Goal: Task Accomplishment & Management: Manage account settings

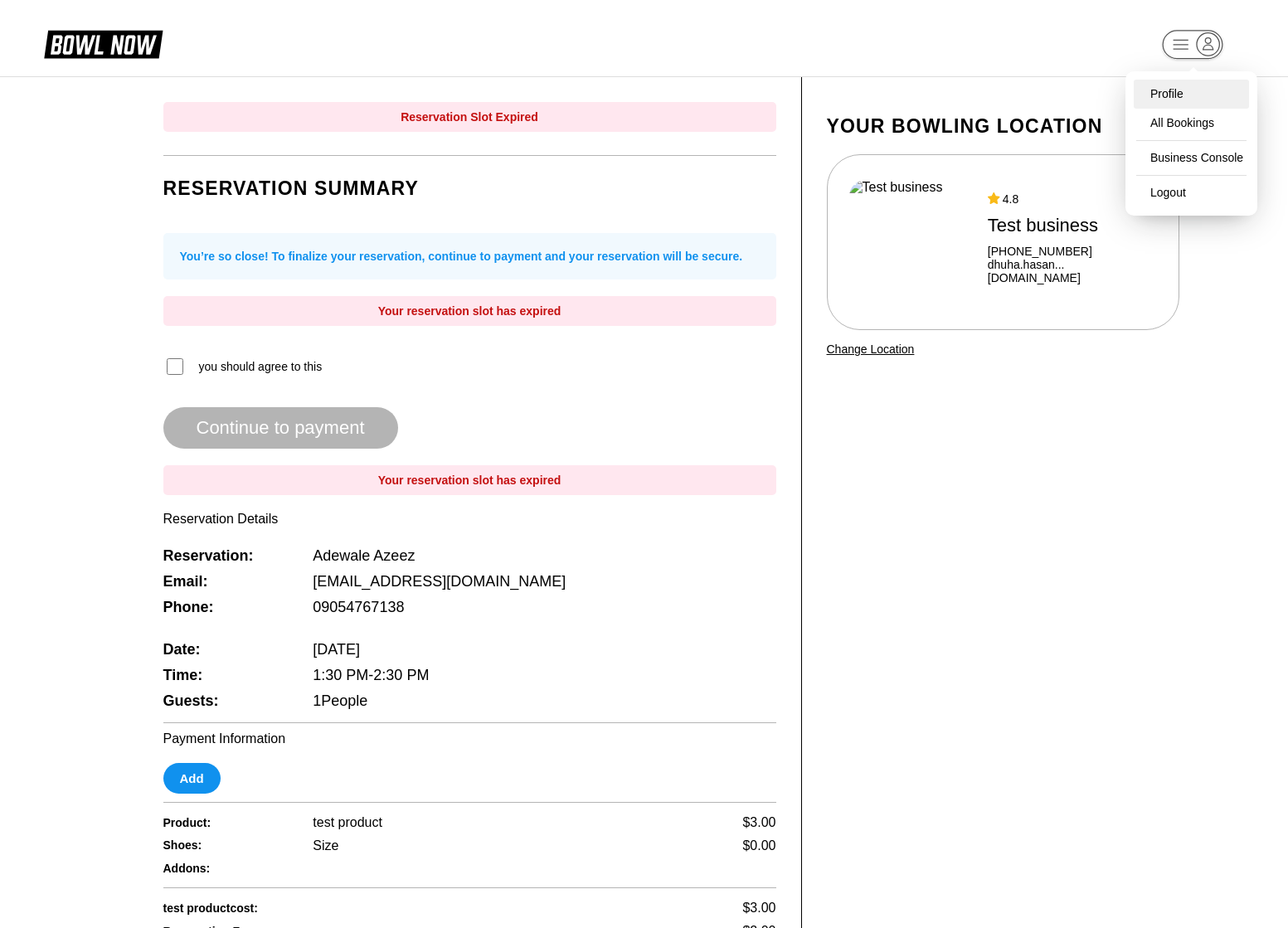
click at [1173, 85] on div "Profile" at bounding box center [1191, 94] width 115 height 29
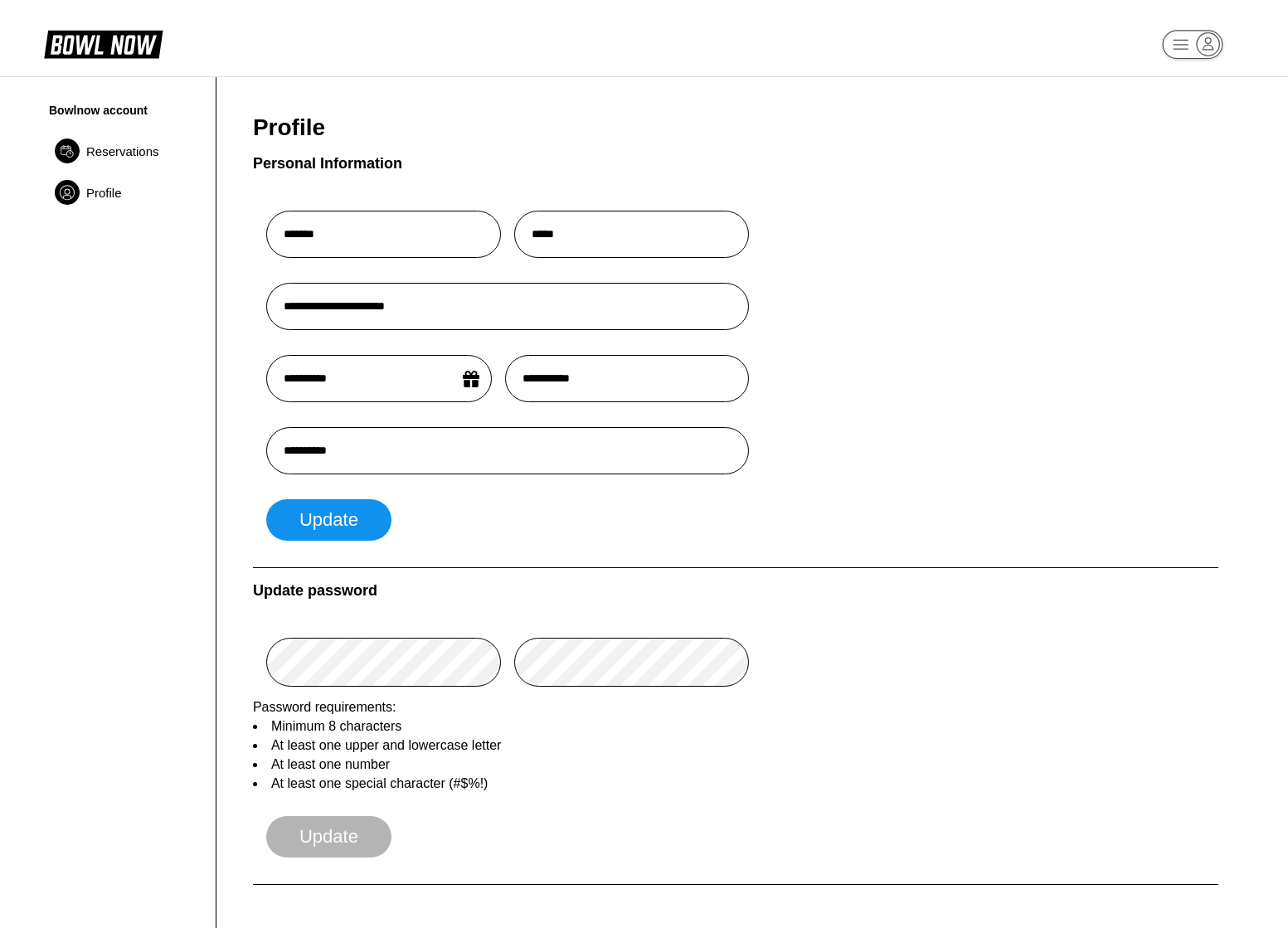
click at [140, 157] on span "Reservations" at bounding box center [123, 150] width 73 height 14
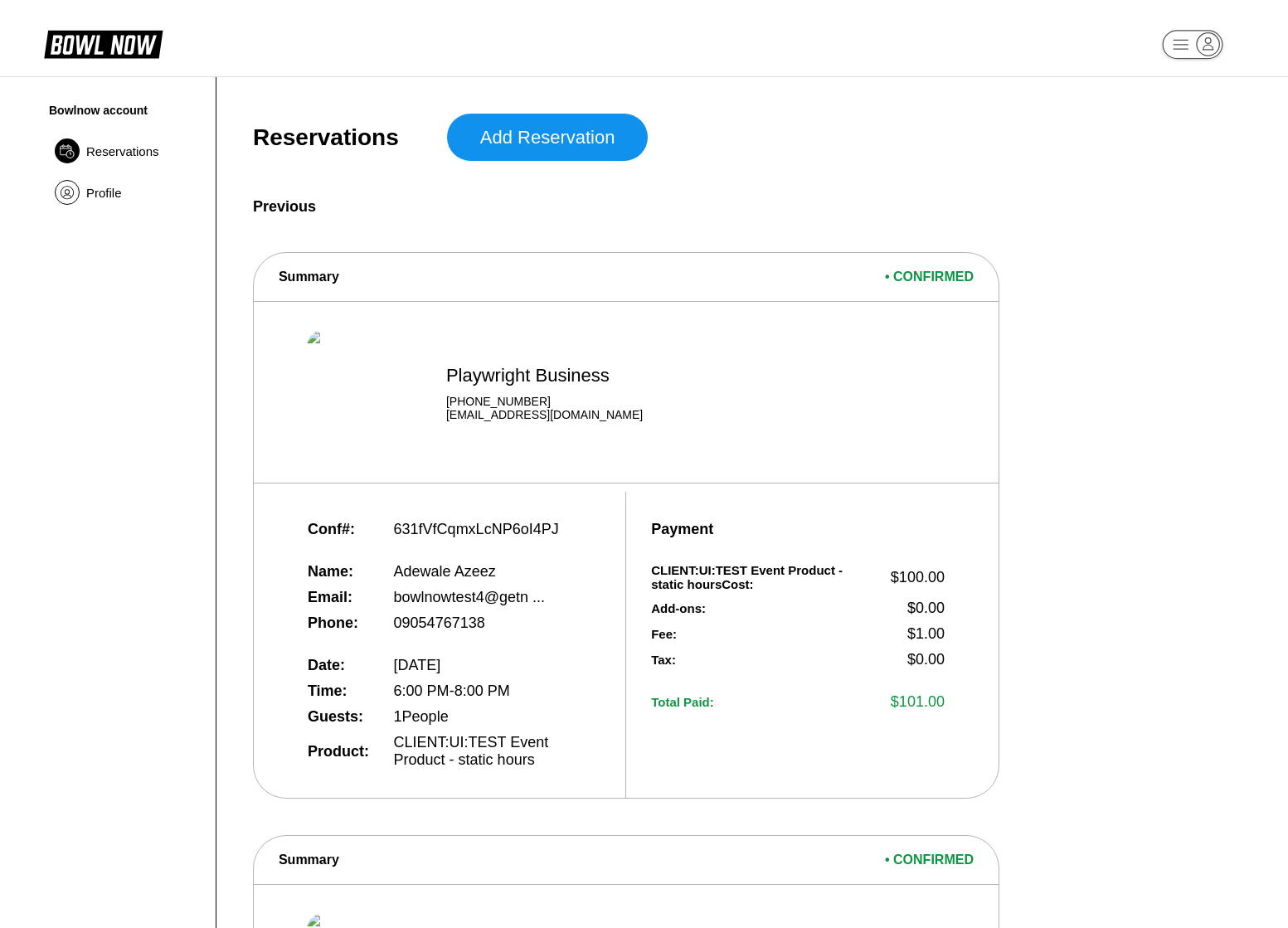
scroll to position [77, 0]
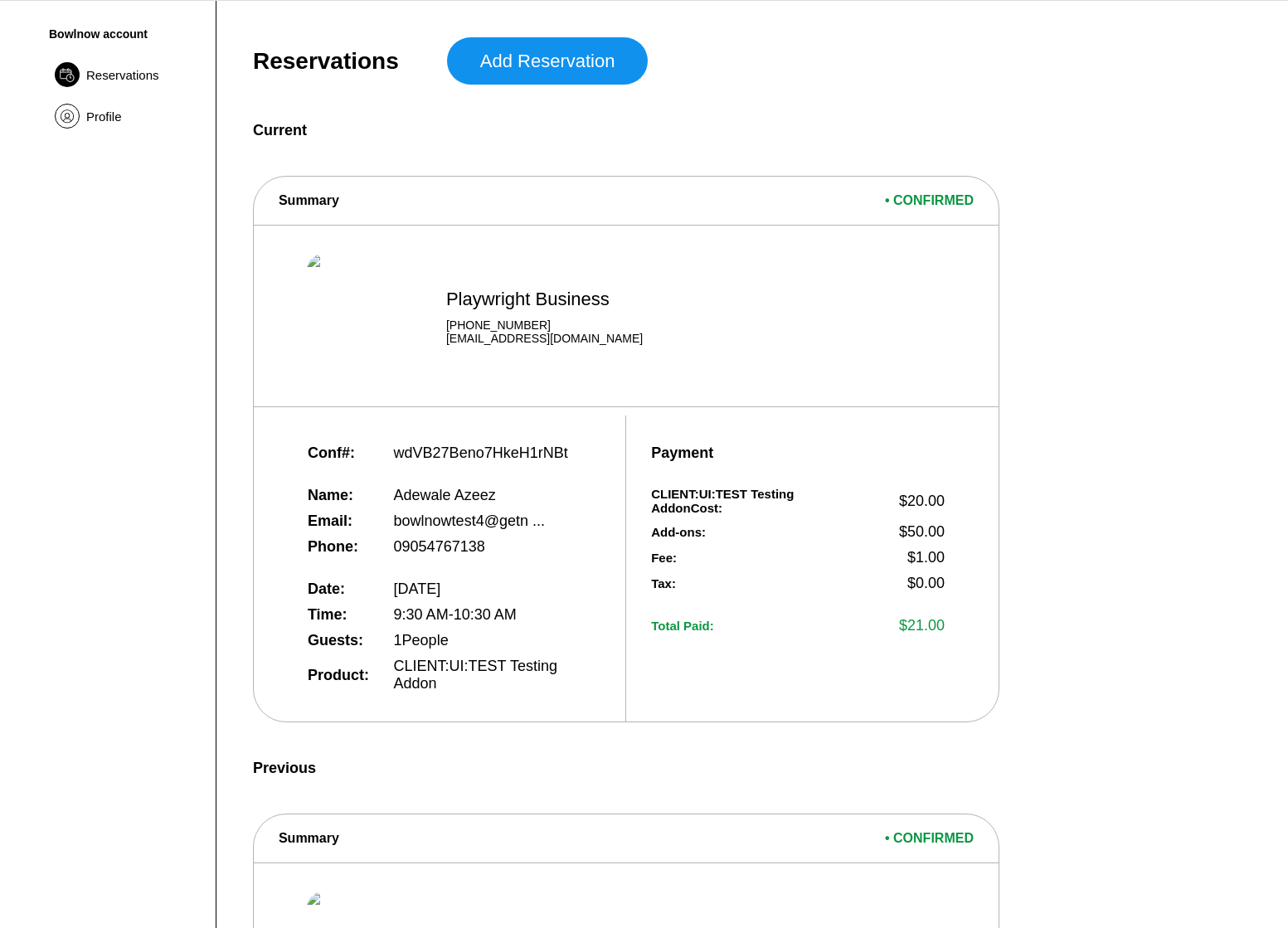
click at [429, 461] on span "wdVB27Beno7HkeH1rNBt" at bounding box center [480, 453] width 174 height 17
copy span "wdVB27Beno7HkeH1rNBt"
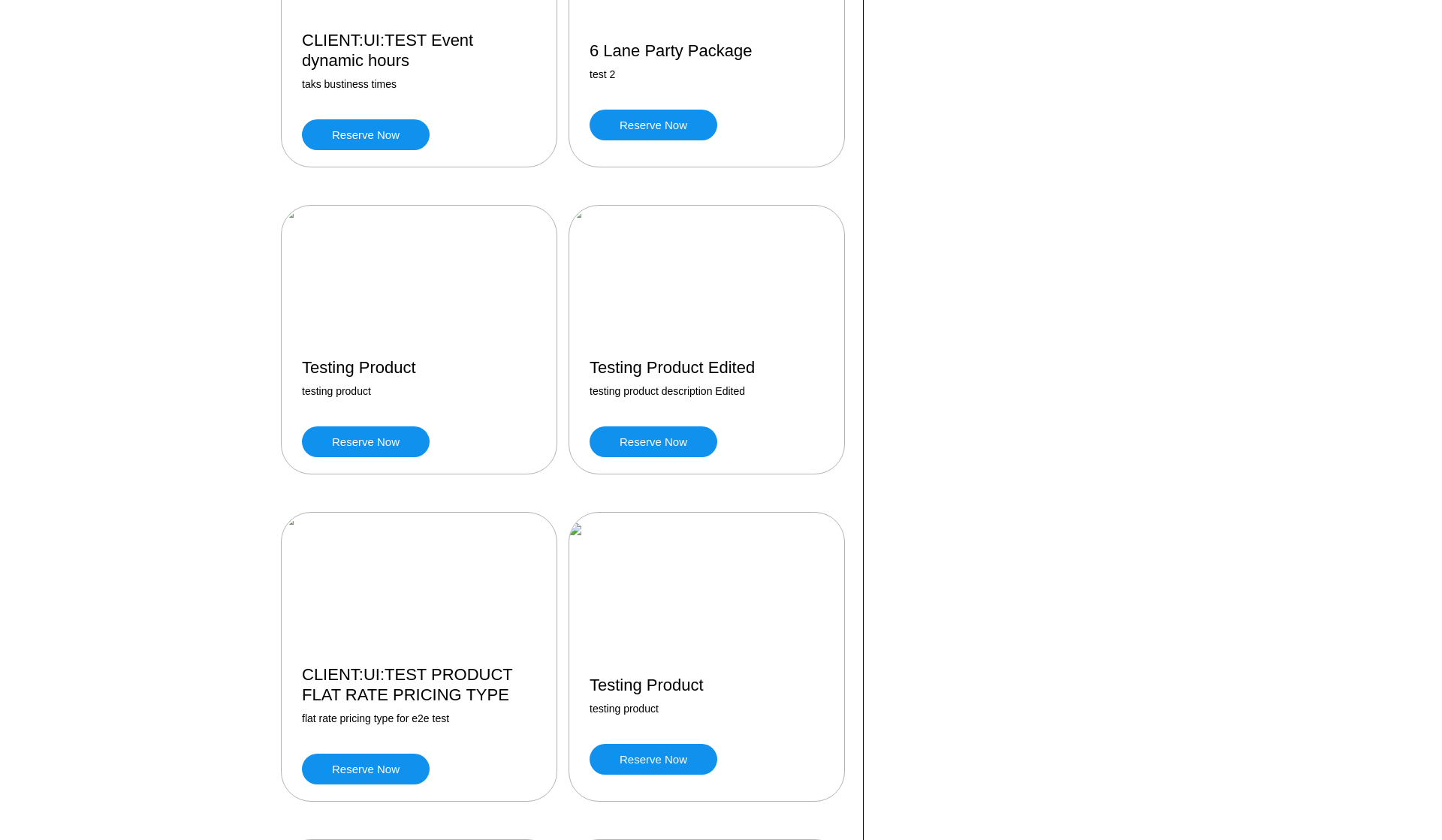
scroll to position [616, 0]
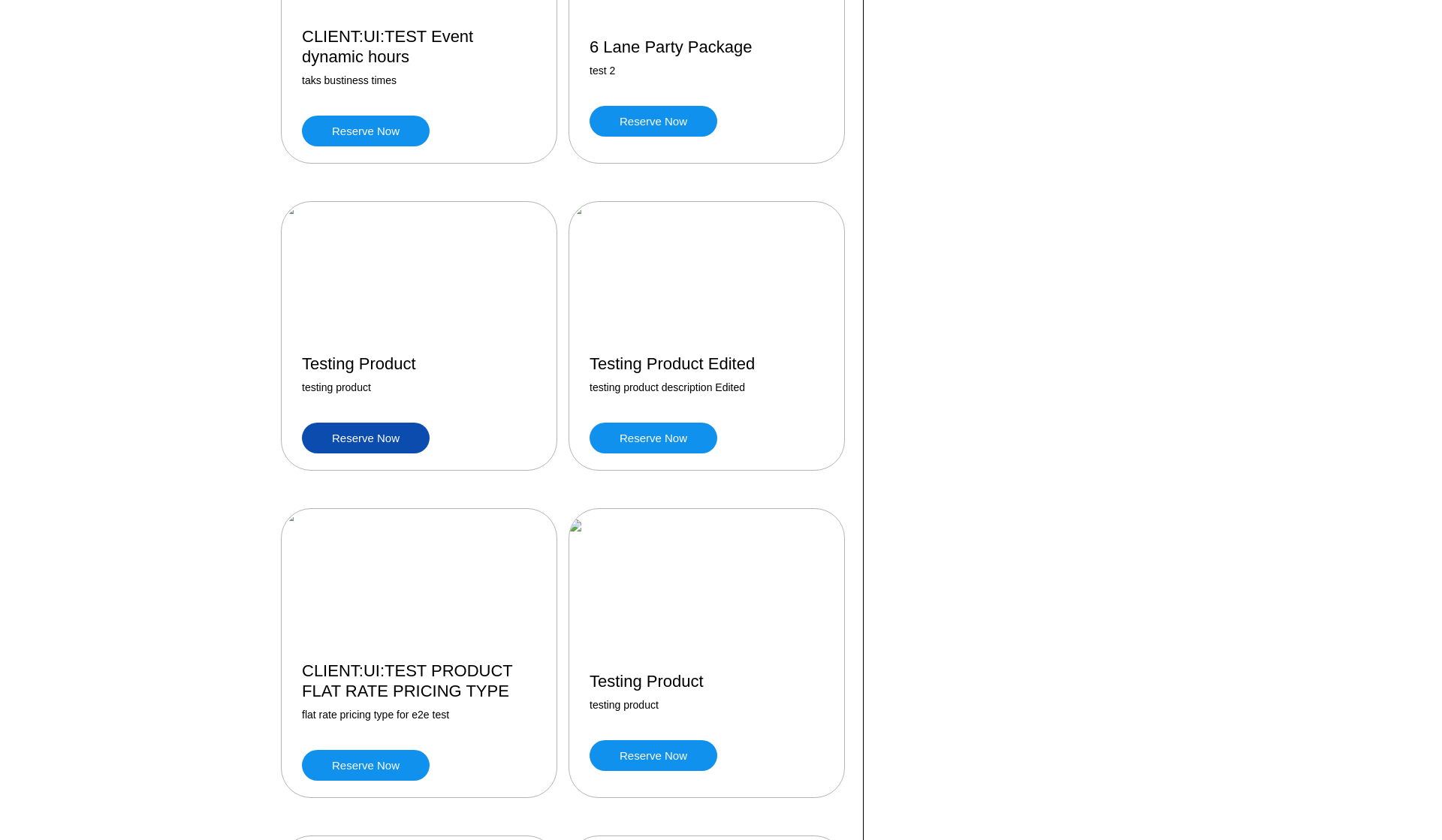
click at [403, 443] on link "Reserve now" at bounding box center [366, 437] width 128 height 31
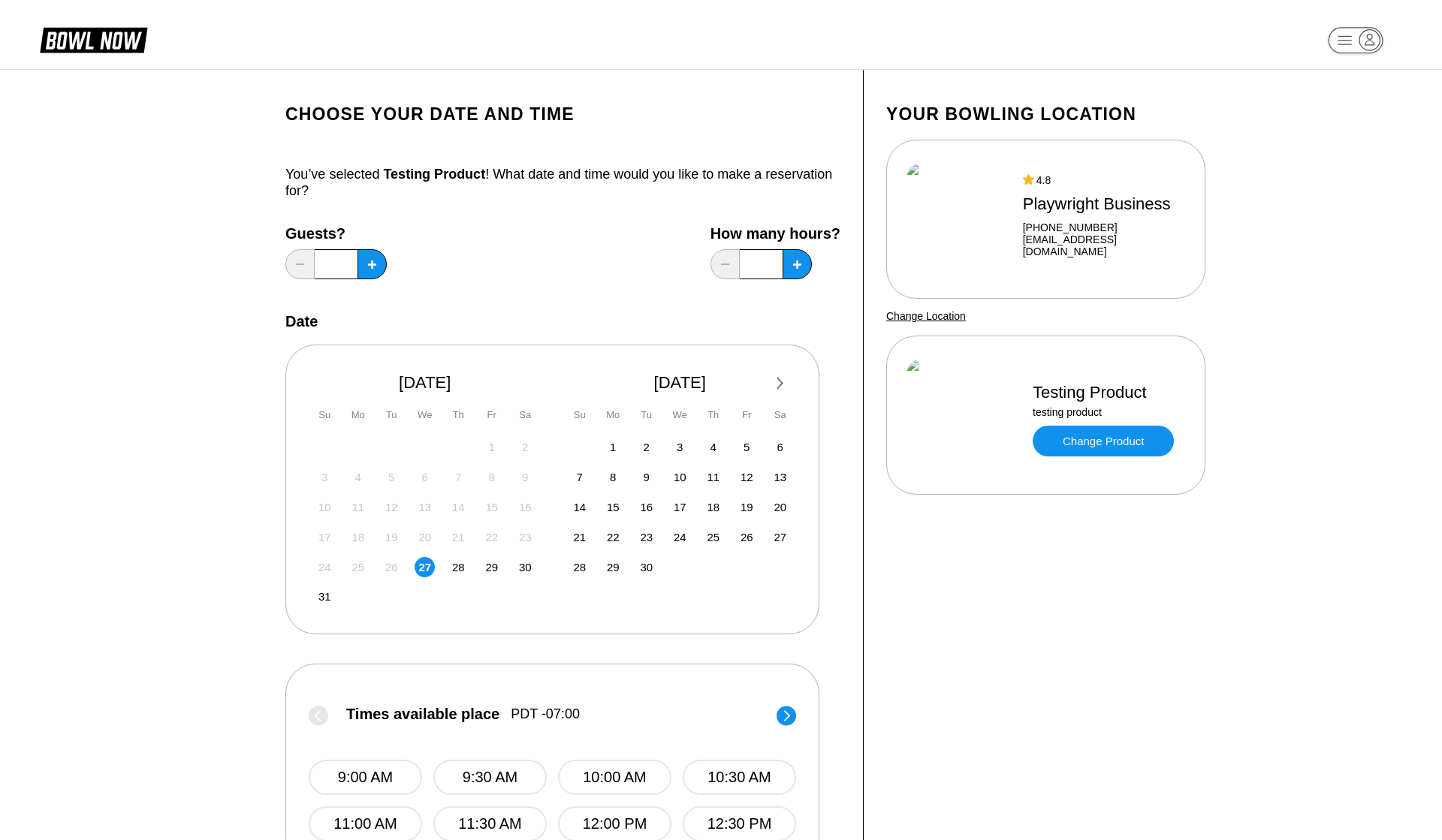
scroll to position [495, 0]
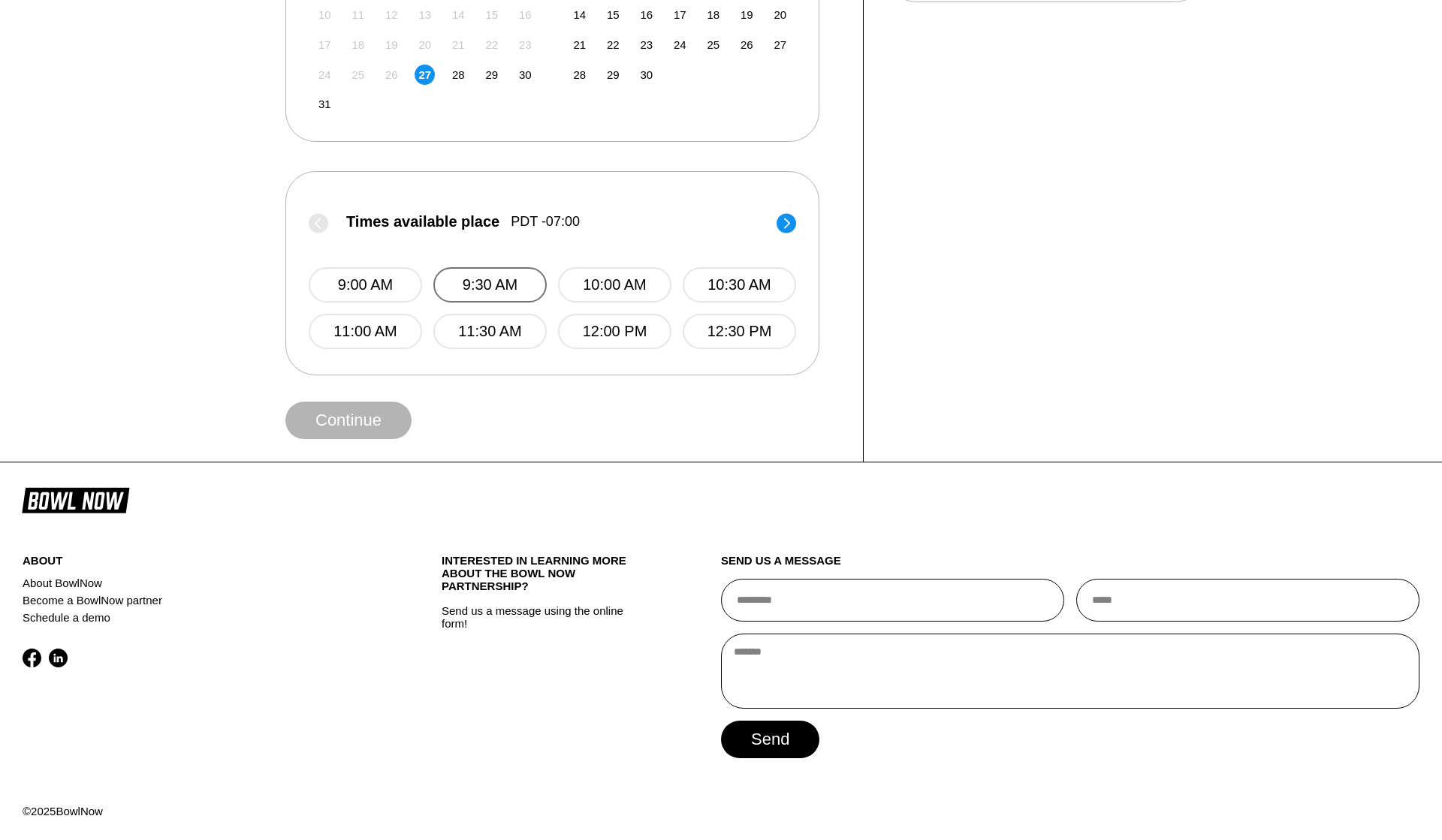
click at [517, 285] on button "9:30 AM" at bounding box center [489, 285] width 113 height 35
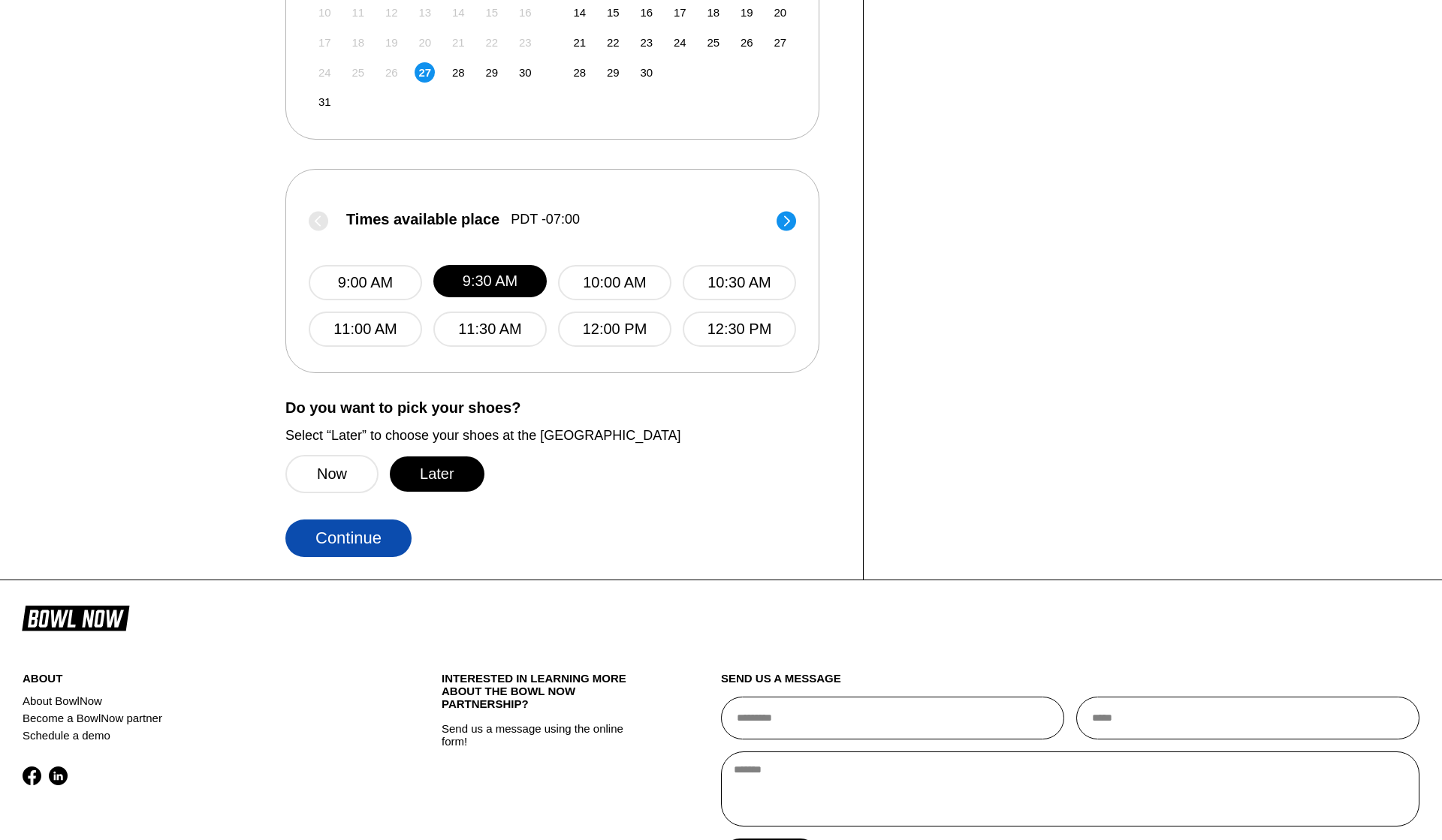
click at [347, 521] on button "Continue" at bounding box center [348, 538] width 126 height 37
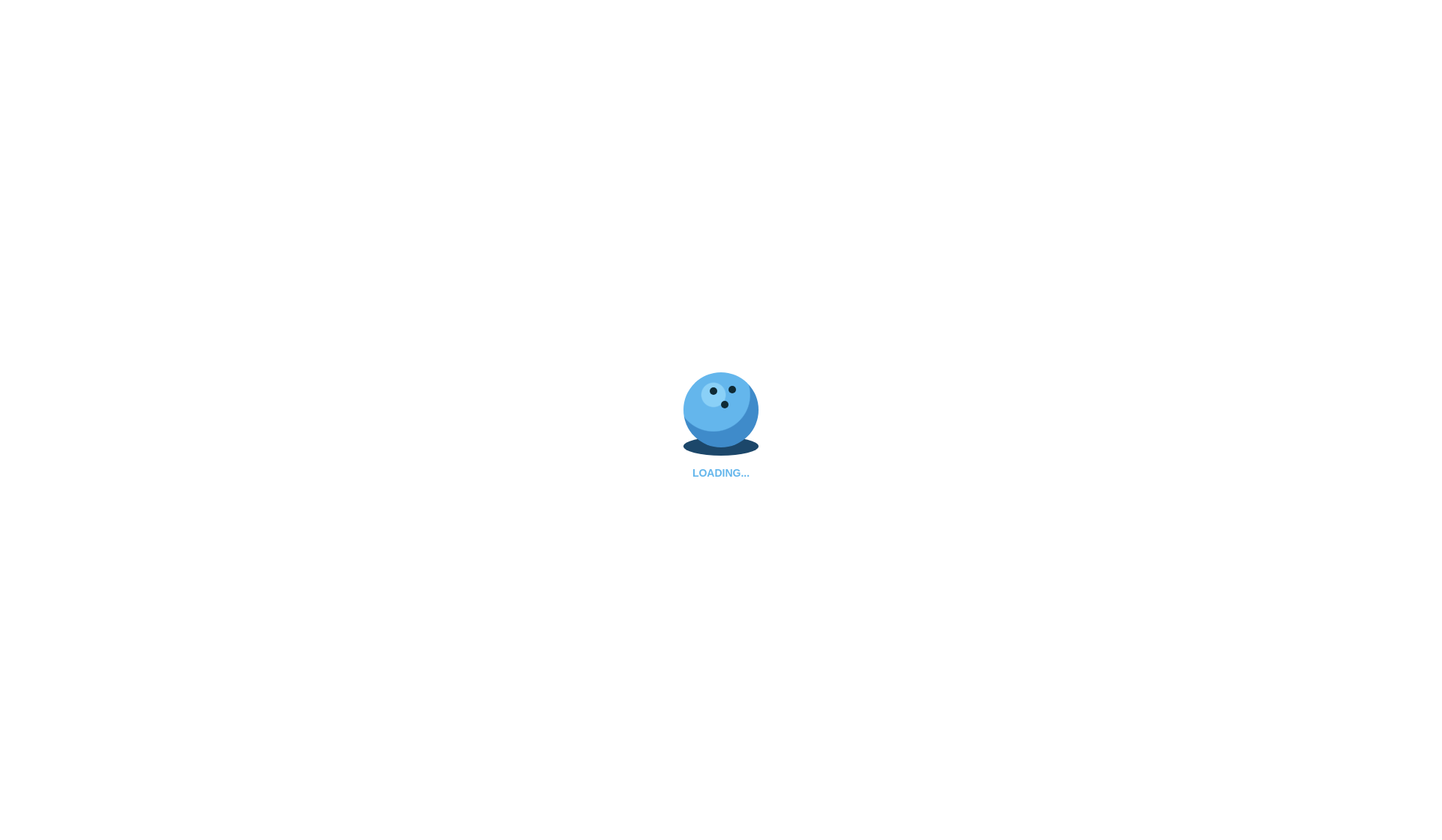
scroll to position [495, 0]
click at [44, 85] on div "LOADING..." at bounding box center [721, 420] width 1442 height 840
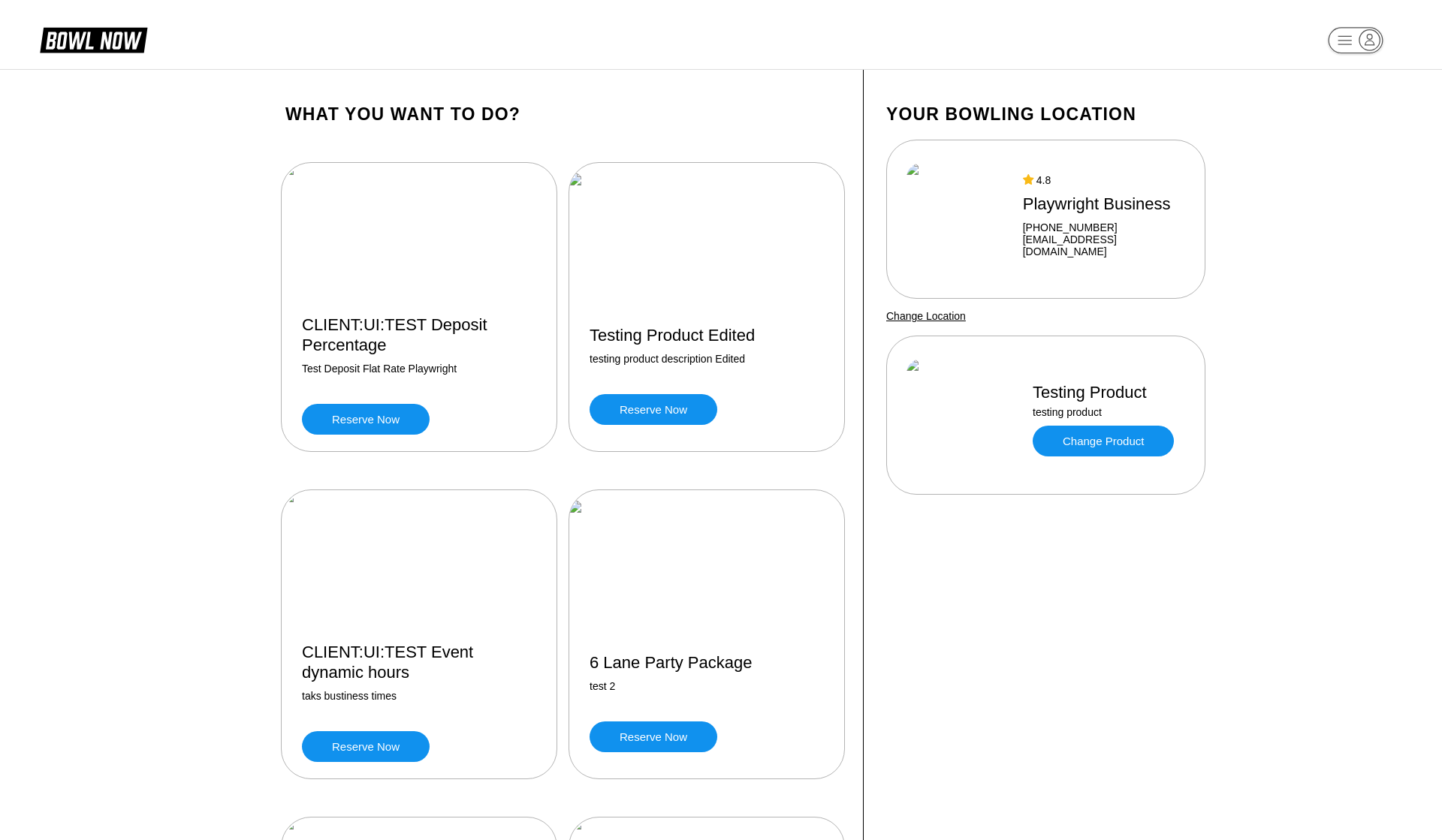
scroll to position [8439, 0]
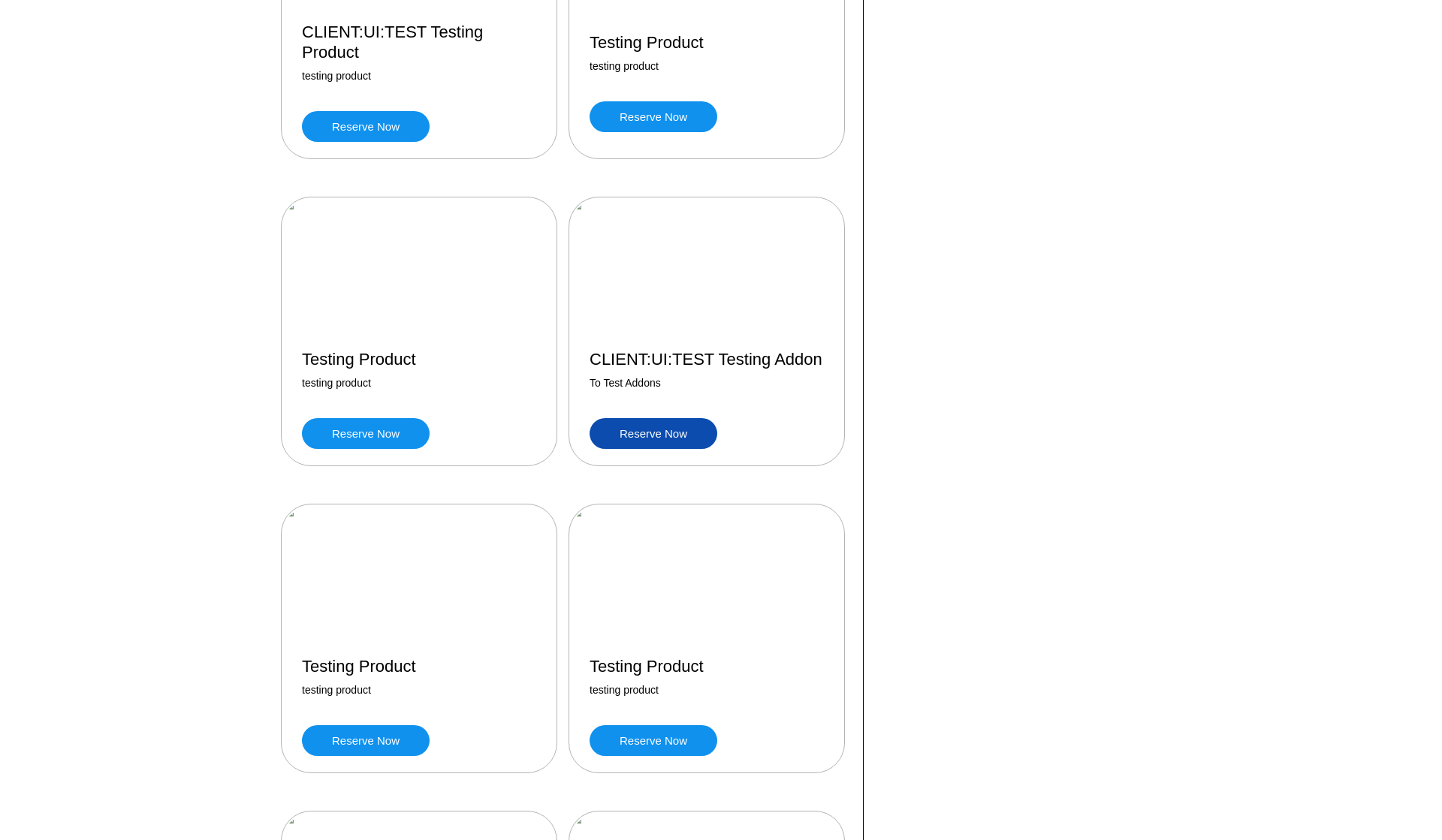
click at [636, 449] on link "Reserve now" at bounding box center [653, 433] width 128 height 31
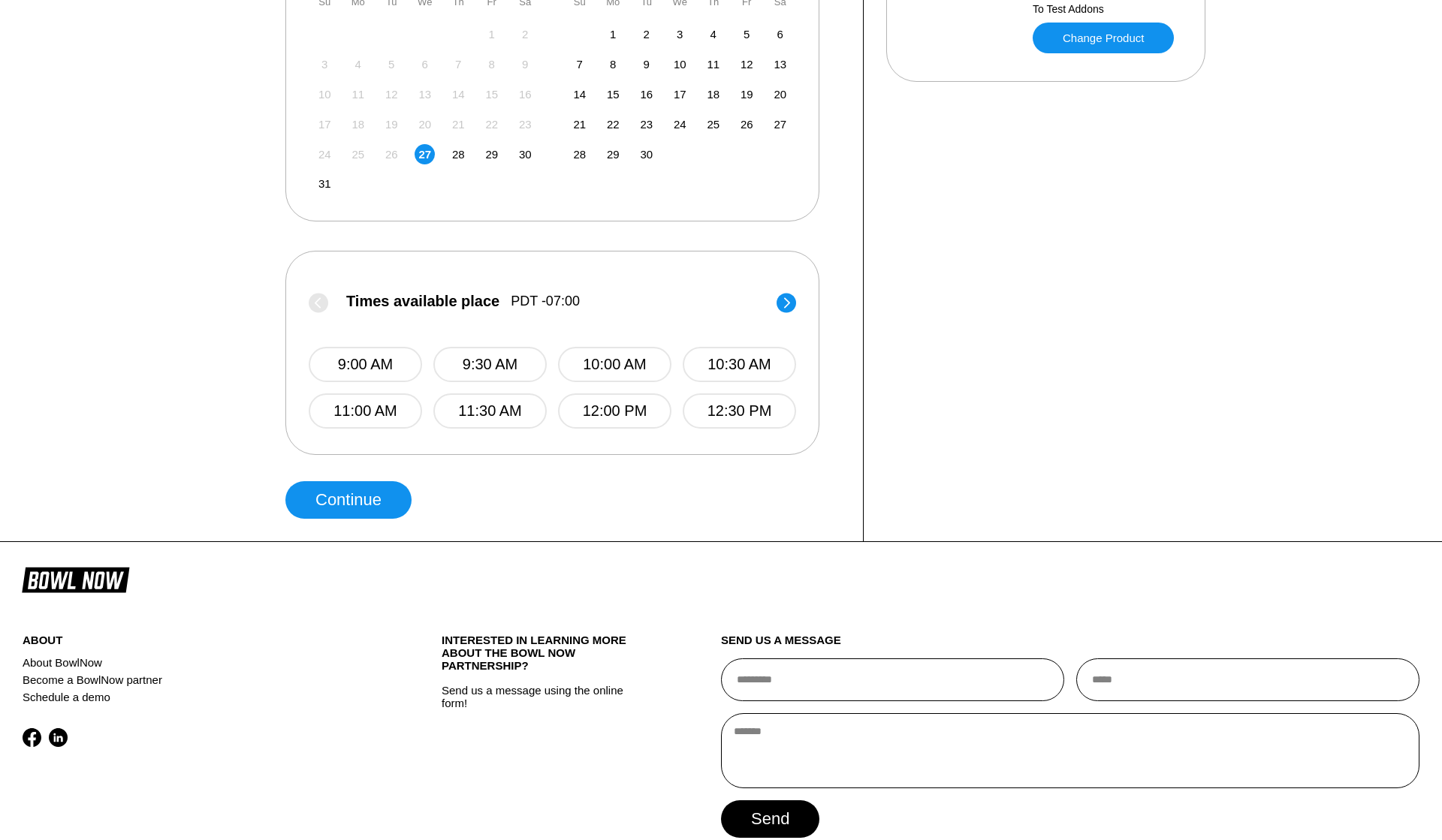
scroll to position [453, 0]
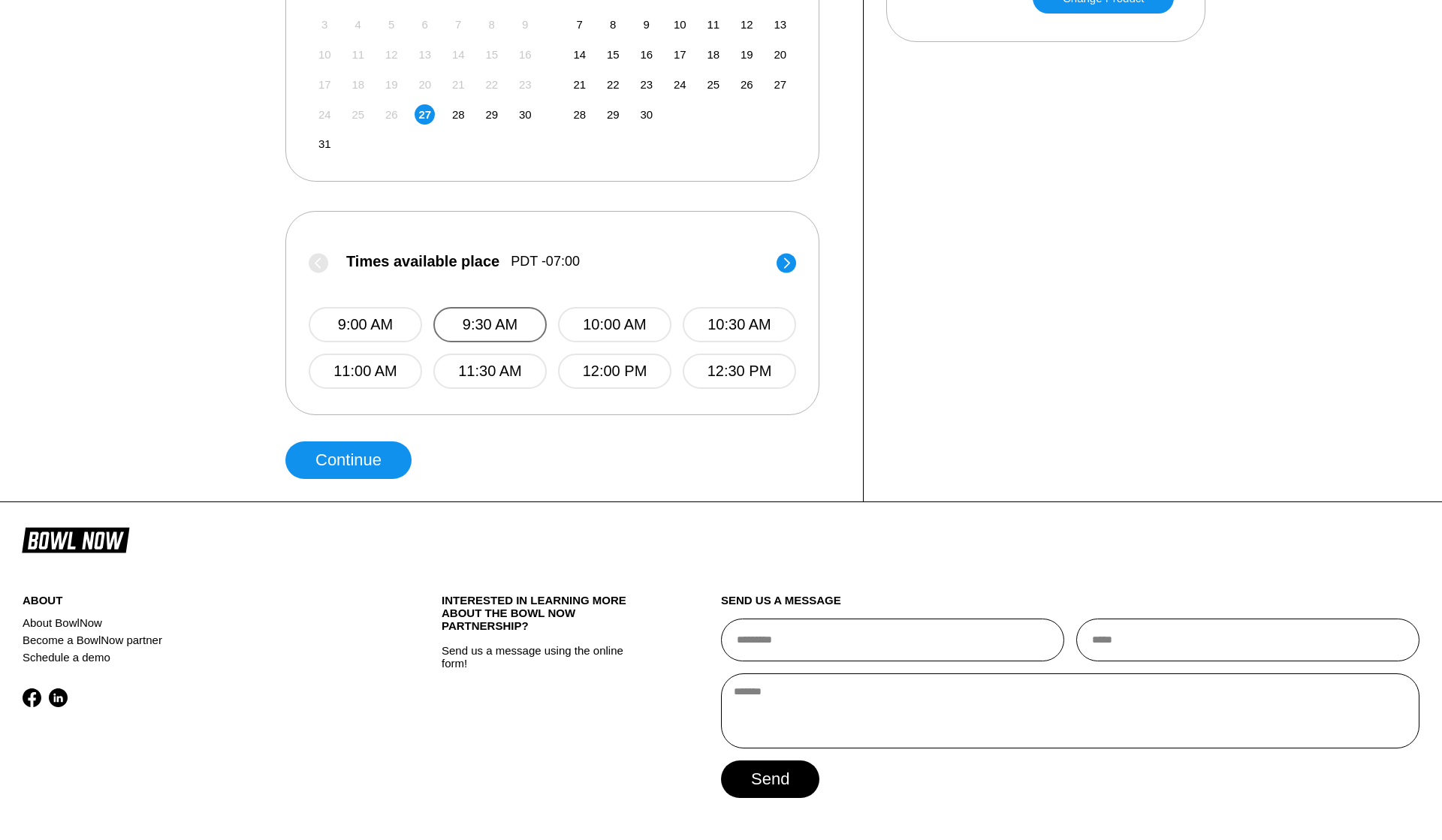
click at [485, 307] on button "9:30 AM" at bounding box center [489, 324] width 113 height 35
click at [382, 455] on button "Continue" at bounding box center [348, 460] width 126 height 37
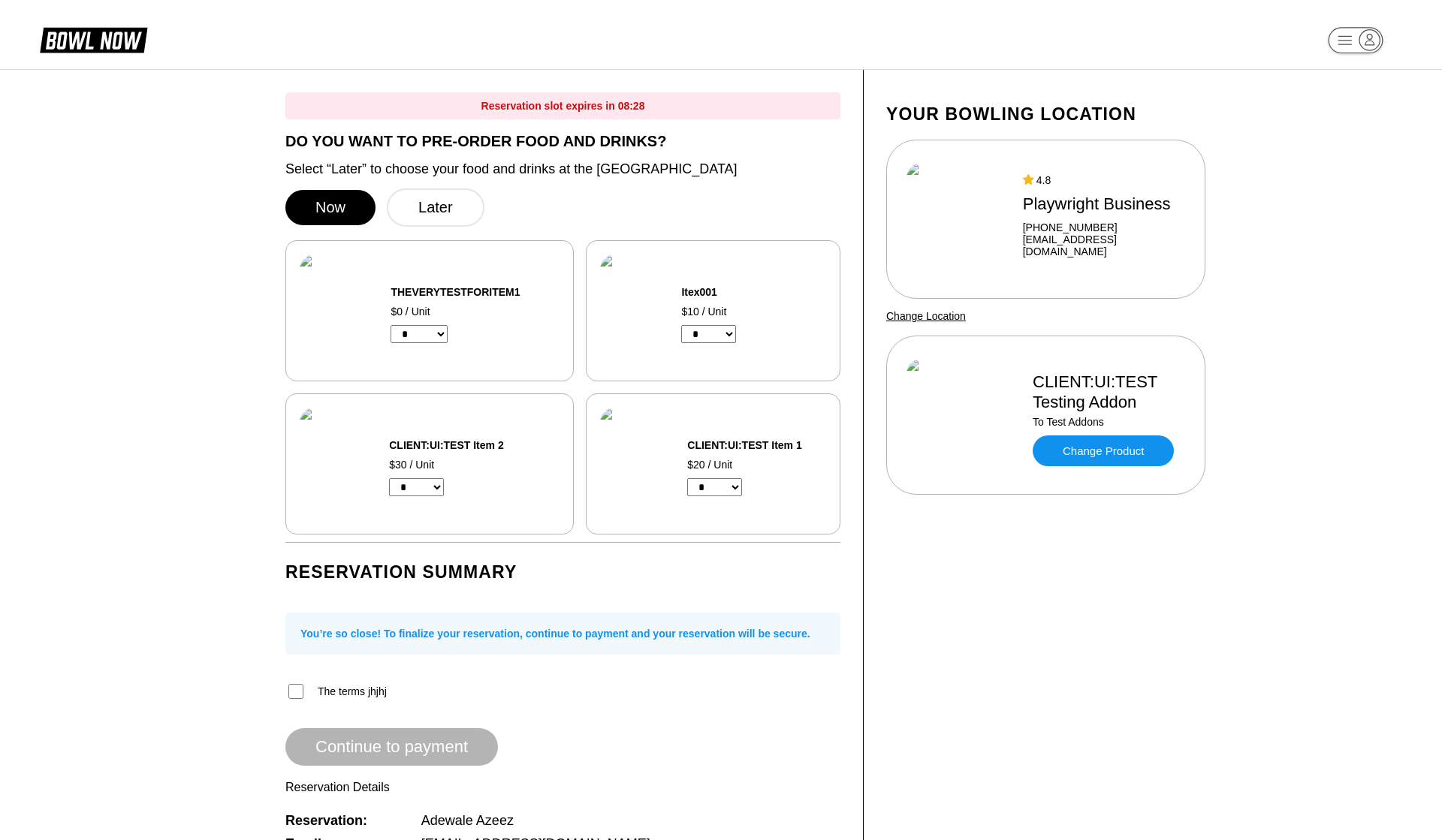
click at [438, 335] on select "* * * * * * * * * * **" at bounding box center [418, 334] width 57 height 18
select select "*"
click at [712, 331] on select "* * * * * * * * * *" at bounding box center [708, 334] width 54 height 18
select select "*"
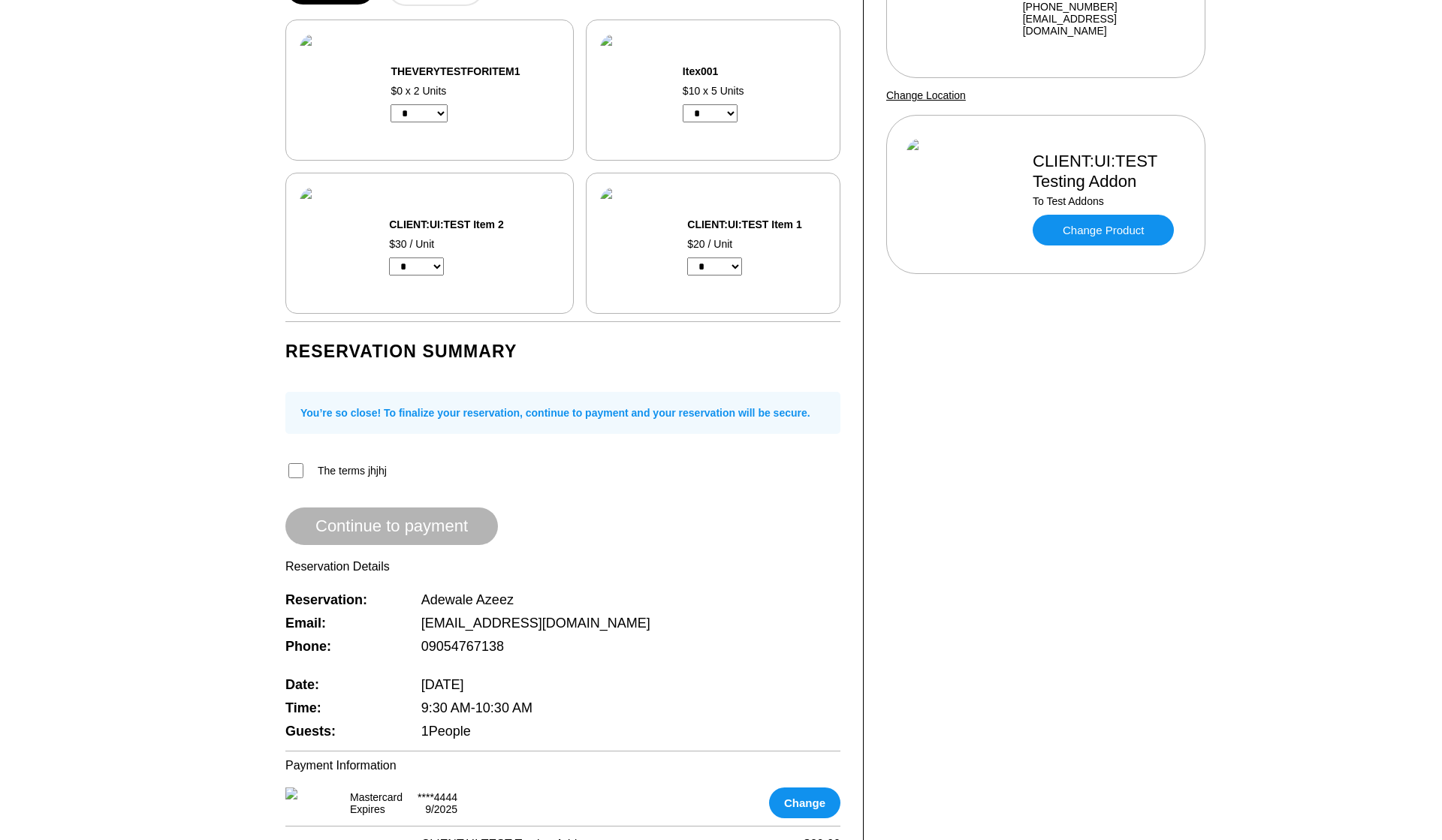
scroll to position [267, 0]
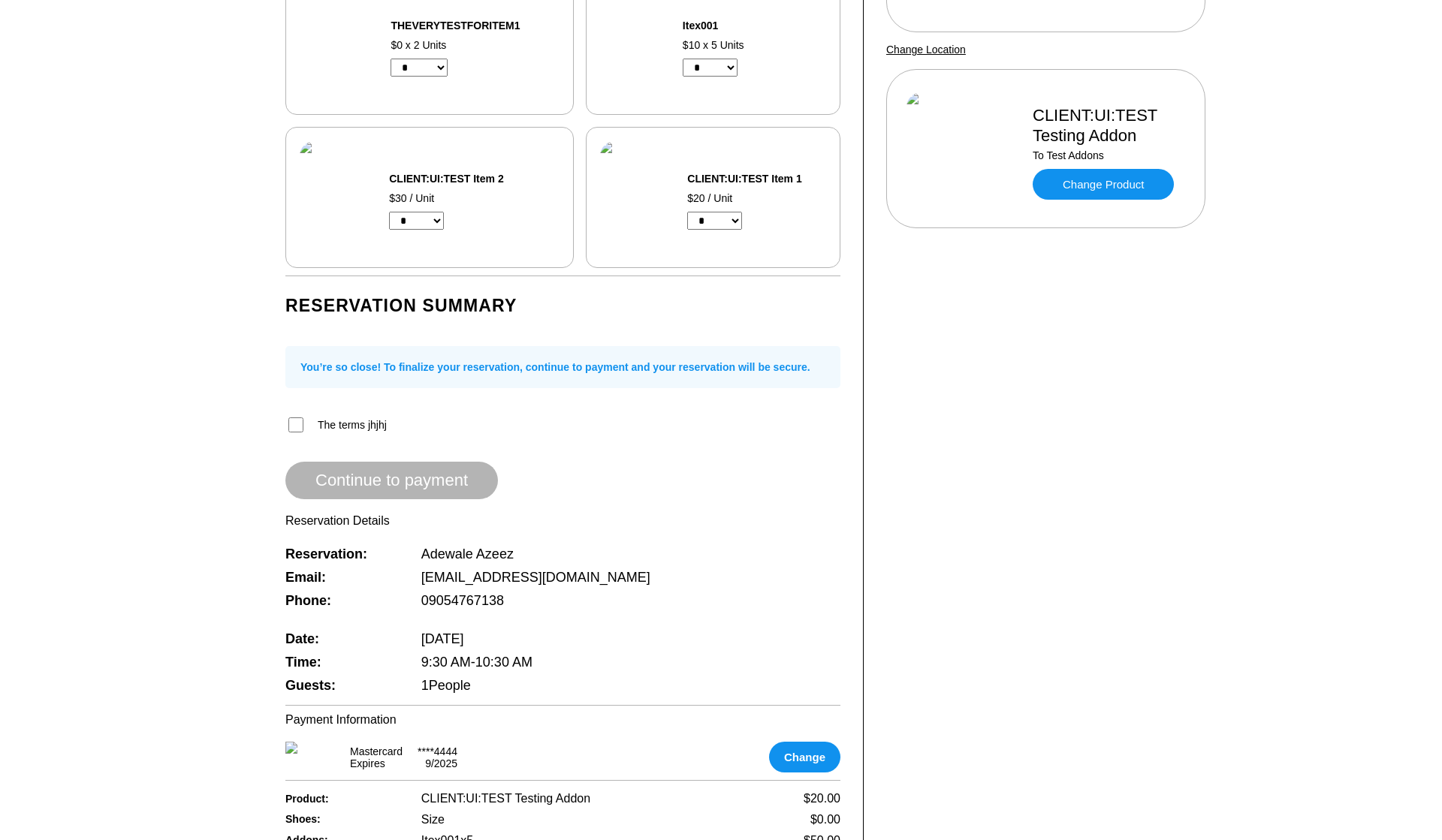
click at [283, 430] on div "Reservation slot expires in 08:24 DO YOU WANT TO PRE-ORDER FOOD AND DRINKS? Sel…" at bounding box center [563, 458] width 601 height 1310
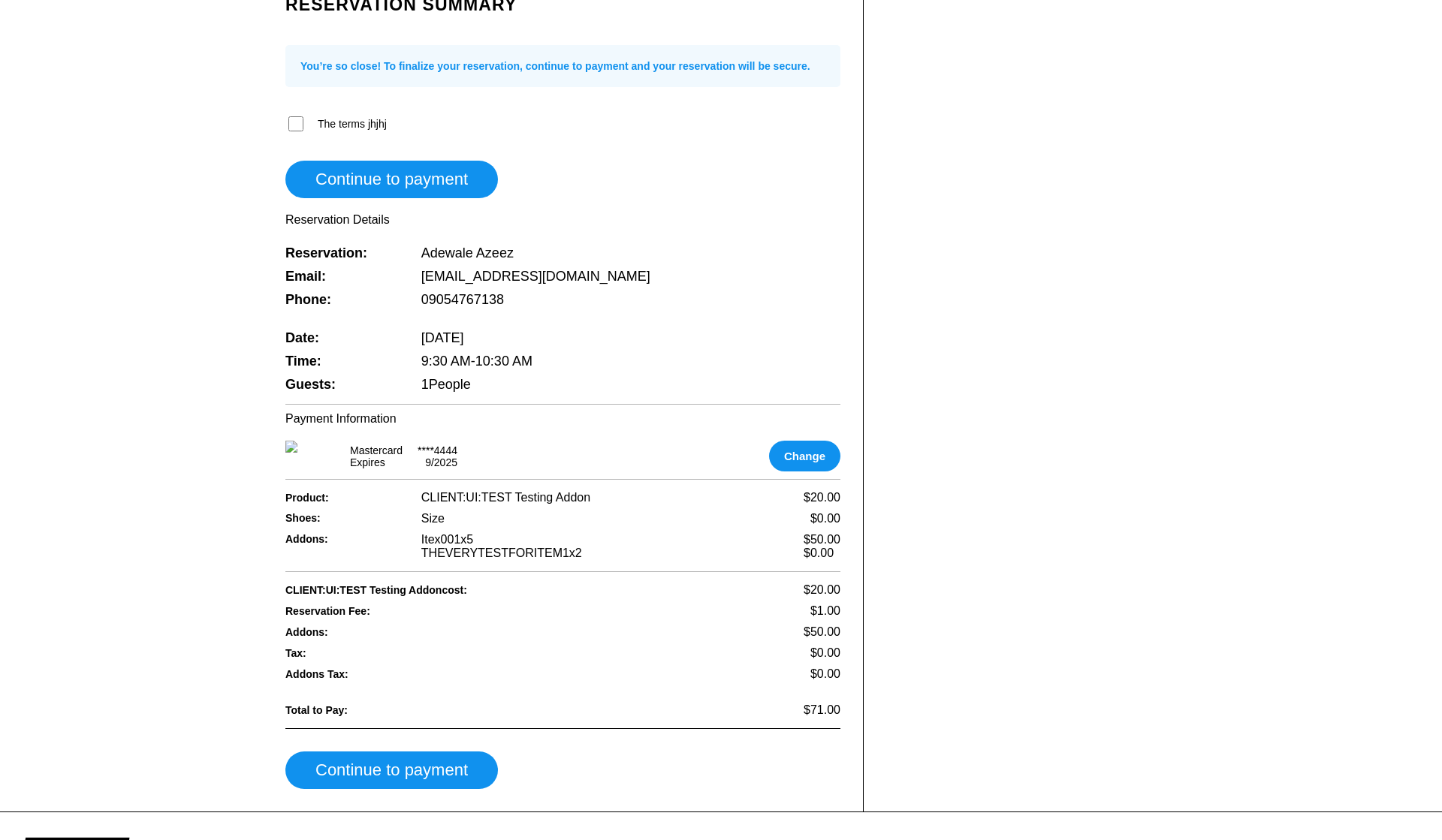
scroll to position [942, 0]
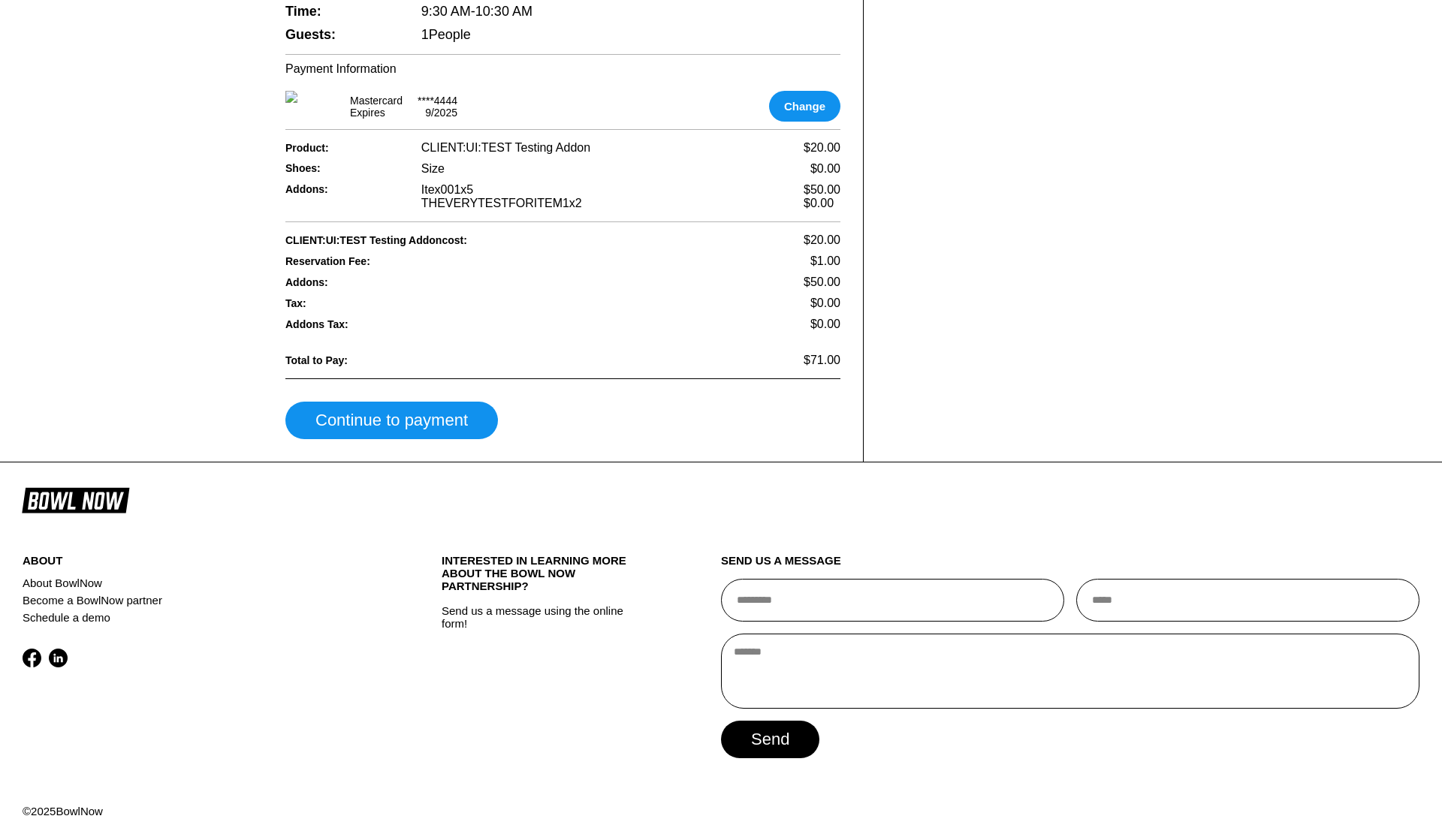
click at [307, 277] on span "Addons:" at bounding box center [341, 282] width 111 height 12
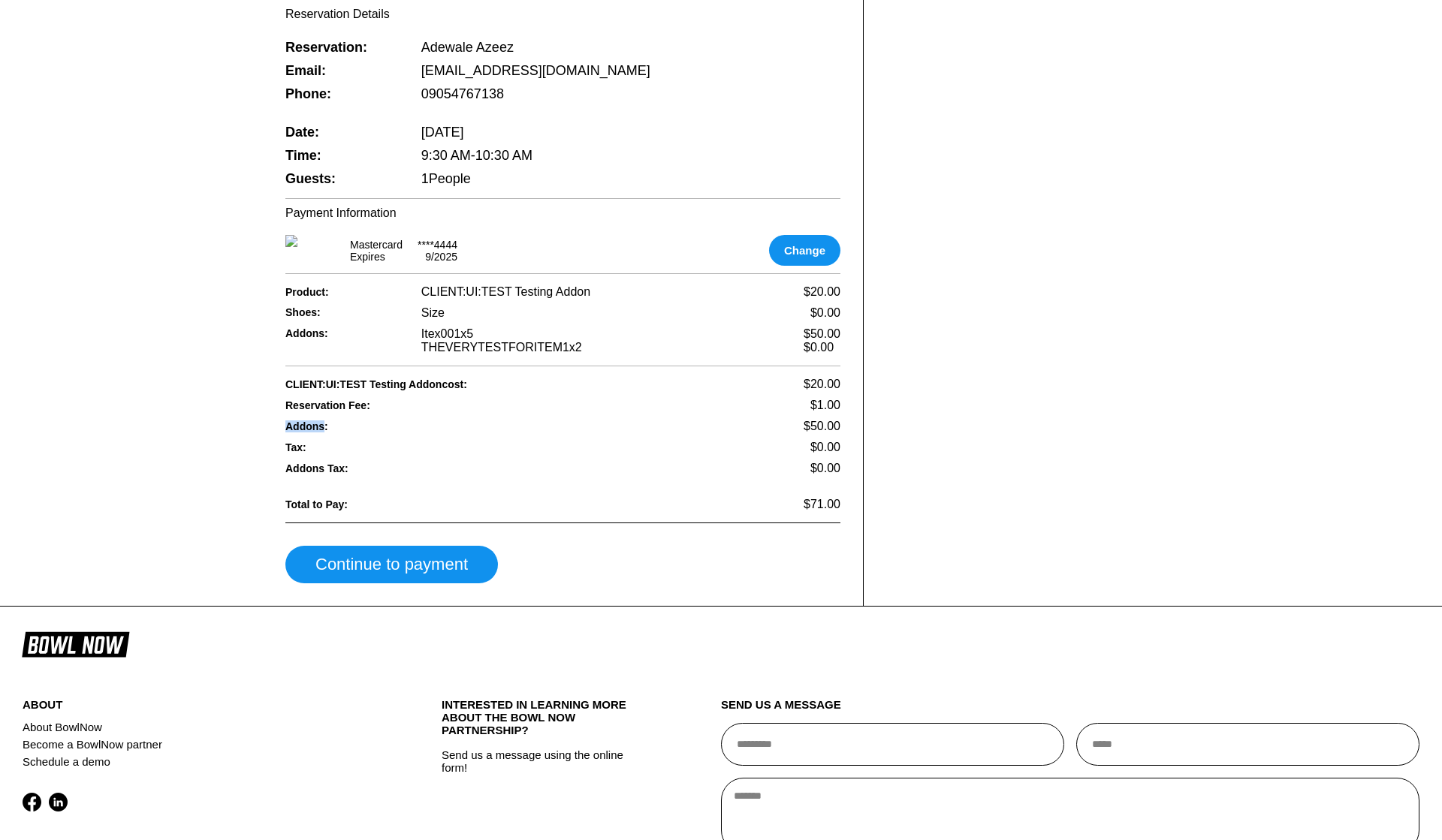
scroll to position [833, 0]
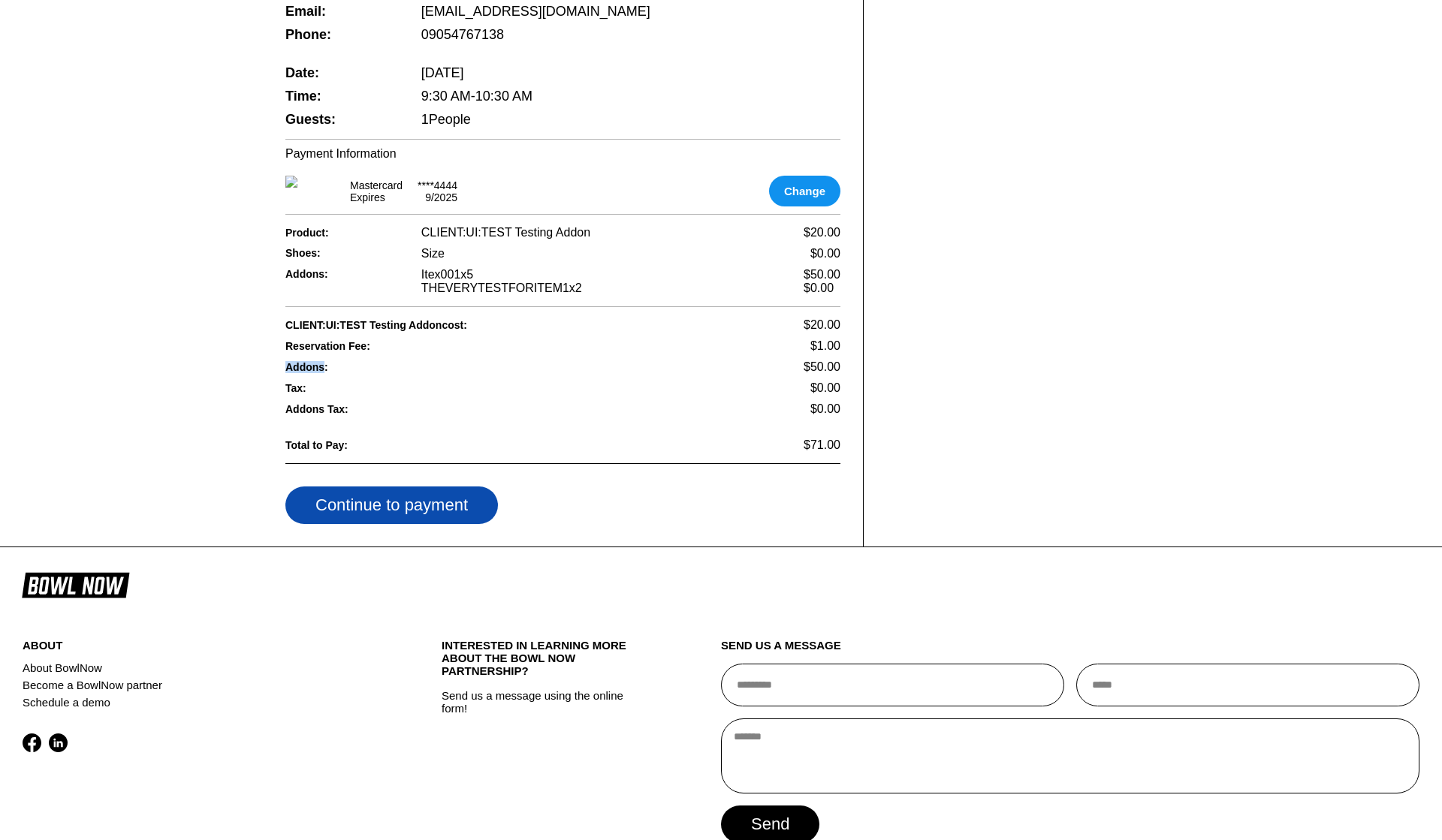
click at [379, 521] on button "Continue to payment" at bounding box center [391, 505] width 212 height 37
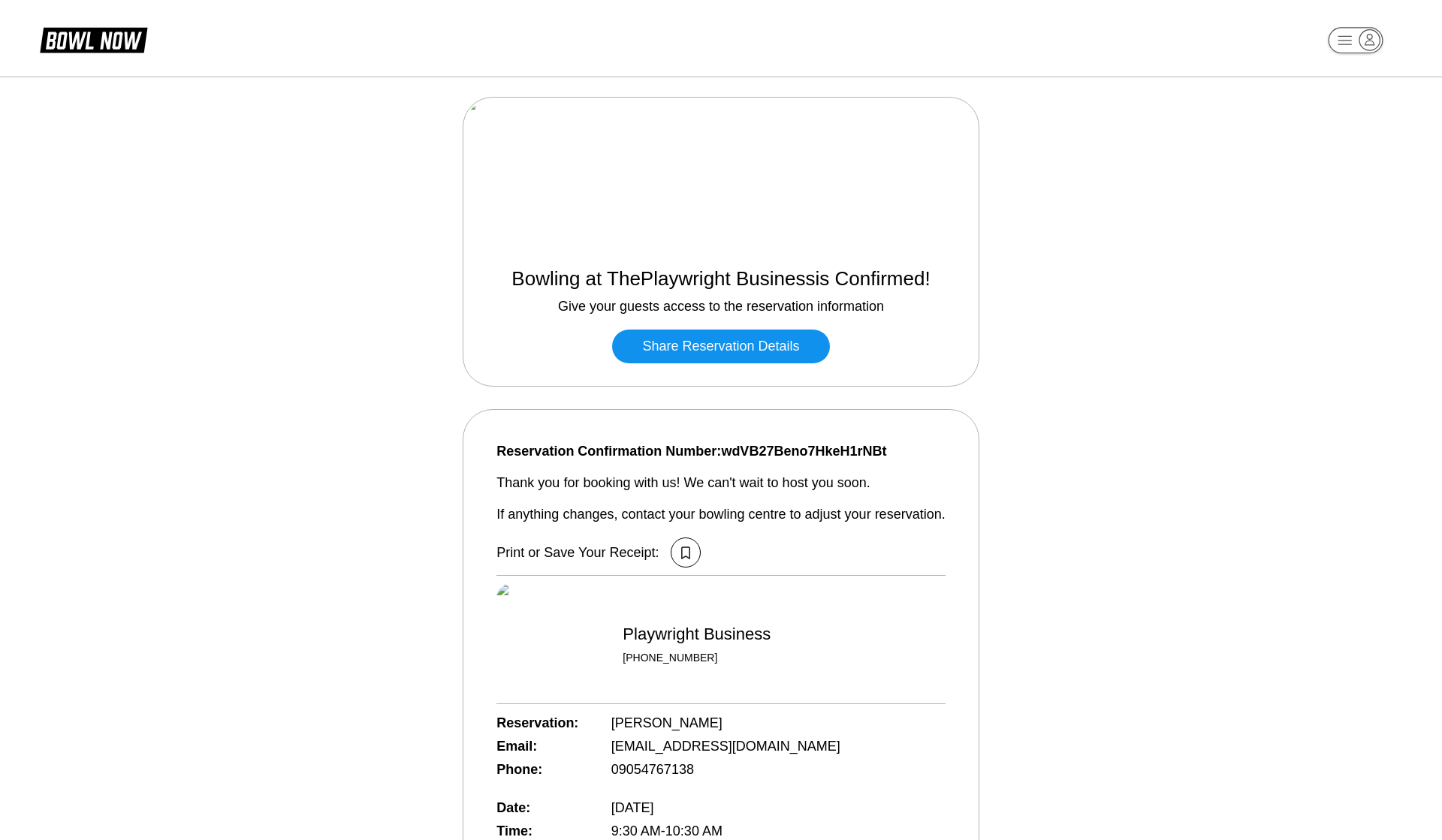
scroll to position [792, 0]
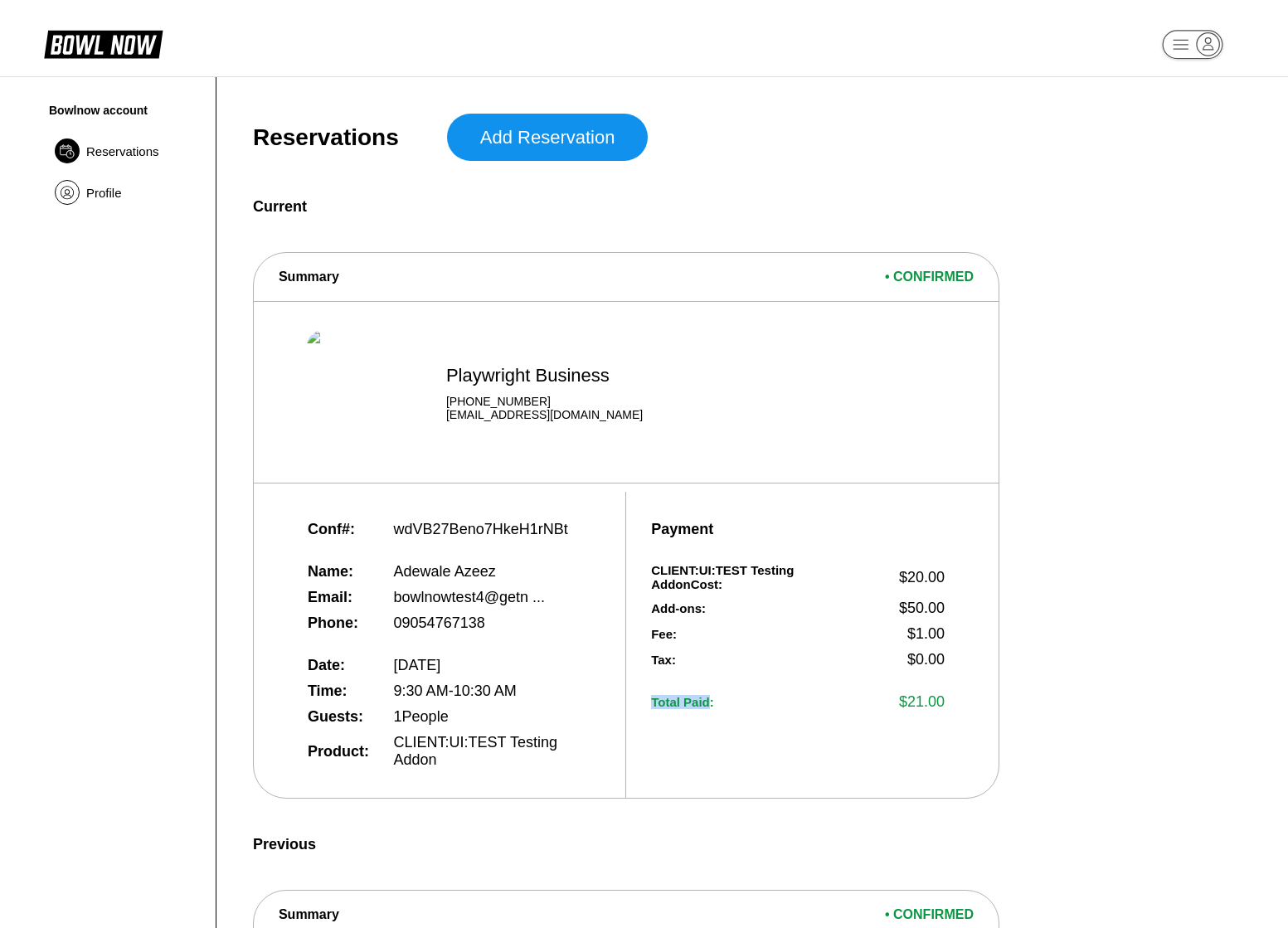
drag, startPoint x: 651, startPoint y: 706, endPoint x: 710, endPoint y: 706, distance: 59.0
click at [710, 706] on span "Total Paid:" at bounding box center [754, 701] width 206 height 14
copy span "Total Paid"
click at [496, 530] on span "wdVB27Beno7HkeH1rNBt" at bounding box center [480, 529] width 174 height 17
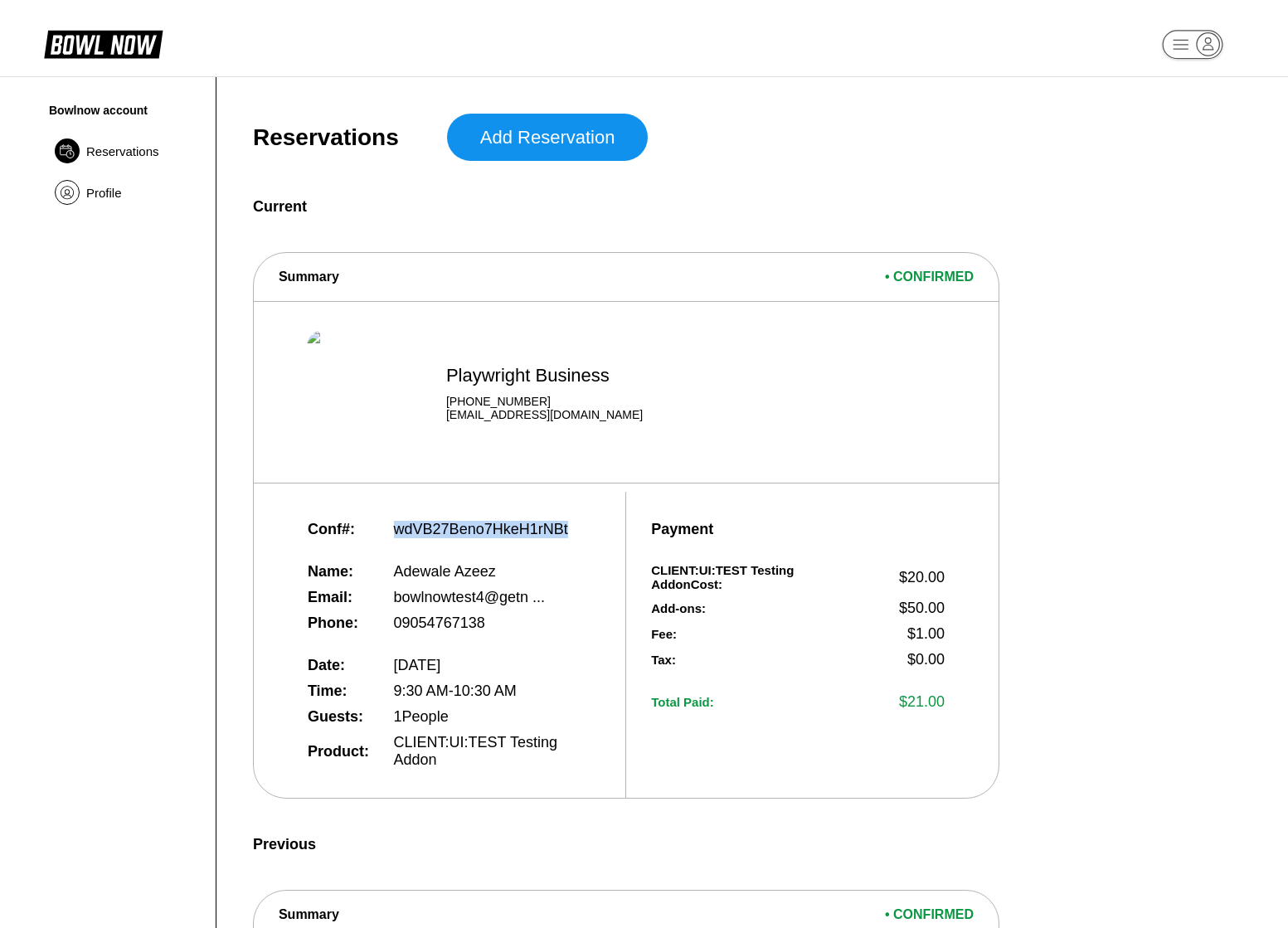
copy span "wdVB27Beno7HkeH1rNBt"
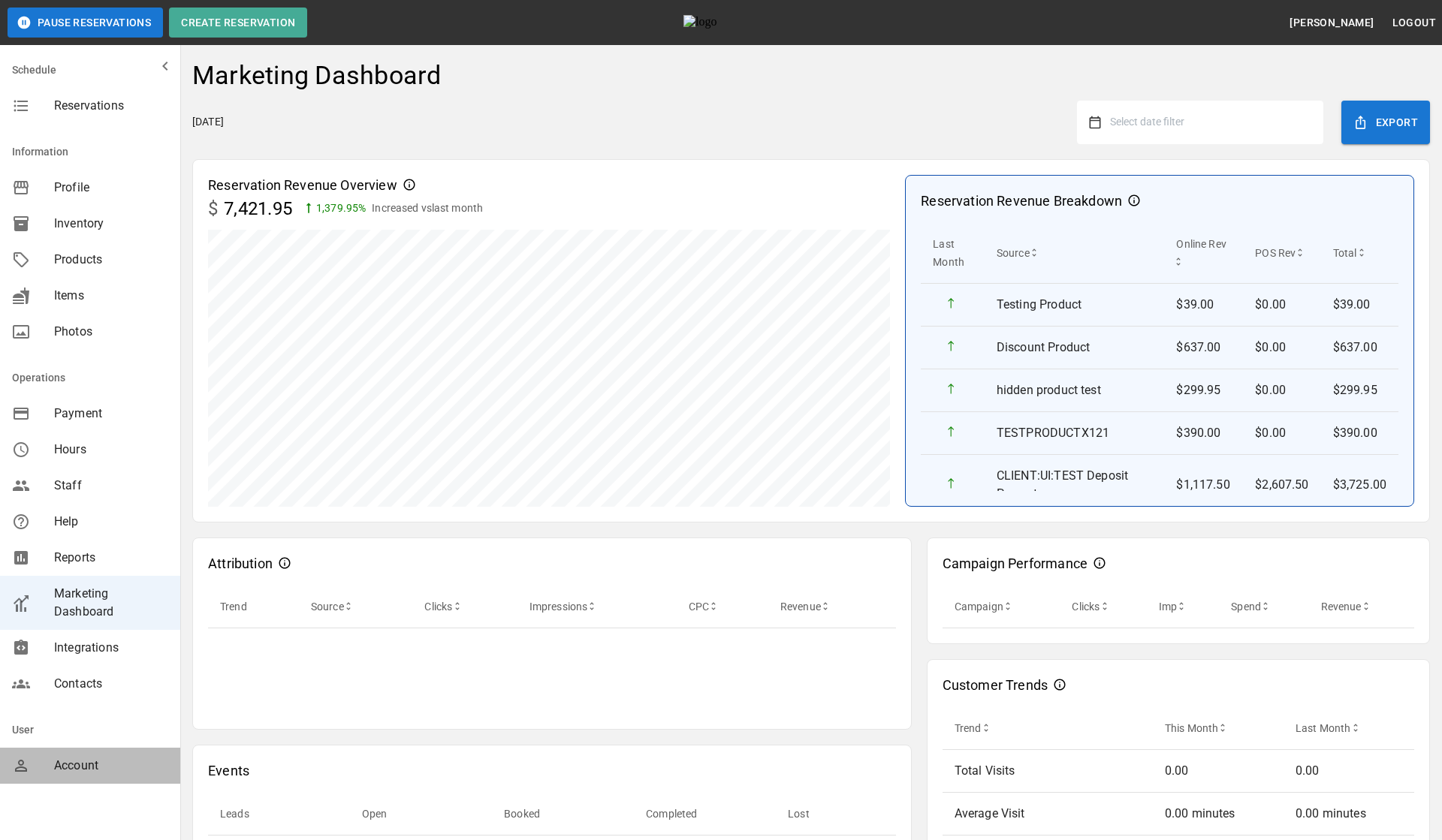
click at [79, 773] on span "Account" at bounding box center [111, 766] width 114 height 18
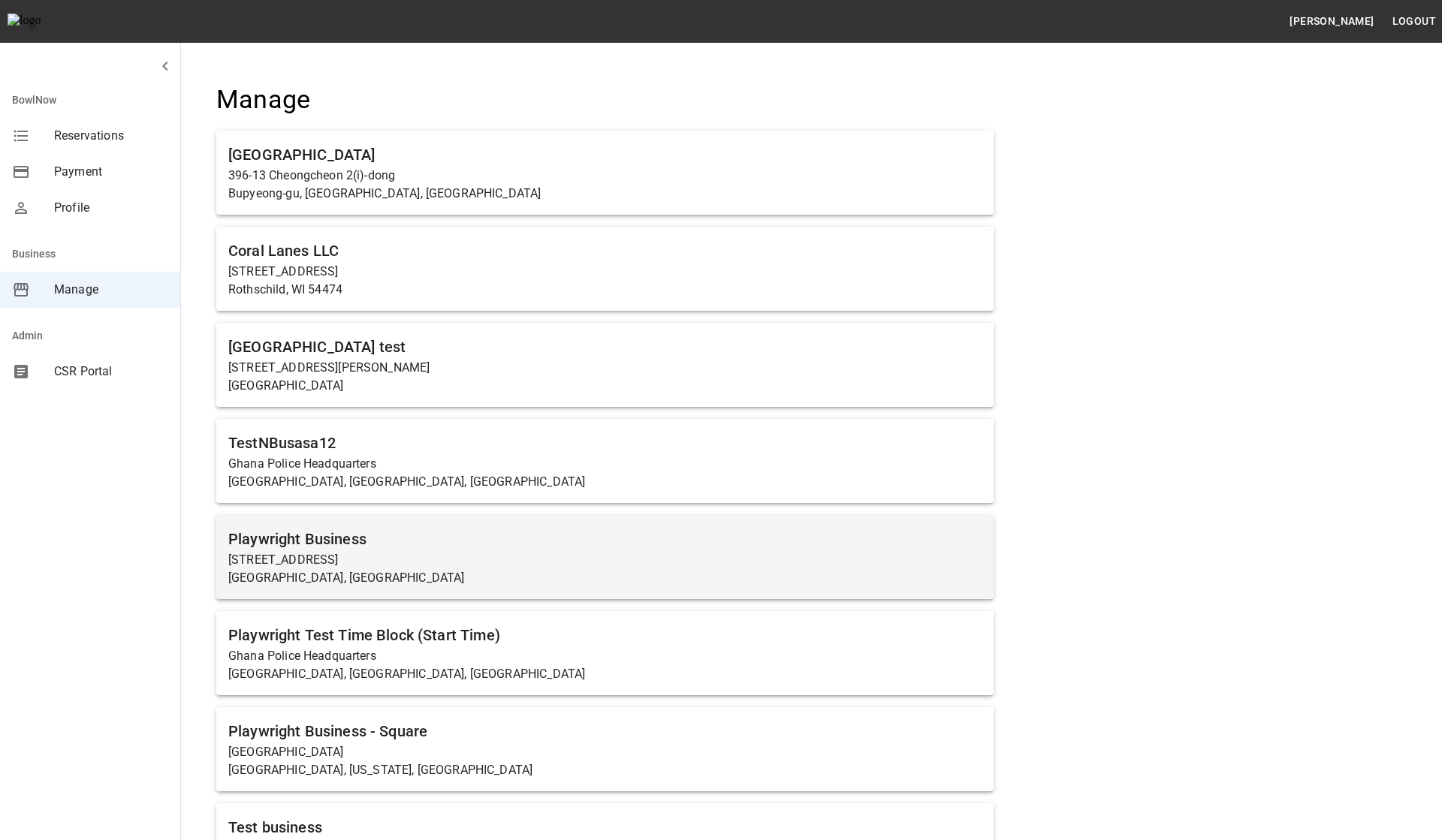
click at [359, 559] on p "[STREET_ADDRESS]" at bounding box center [605, 560] width 754 height 18
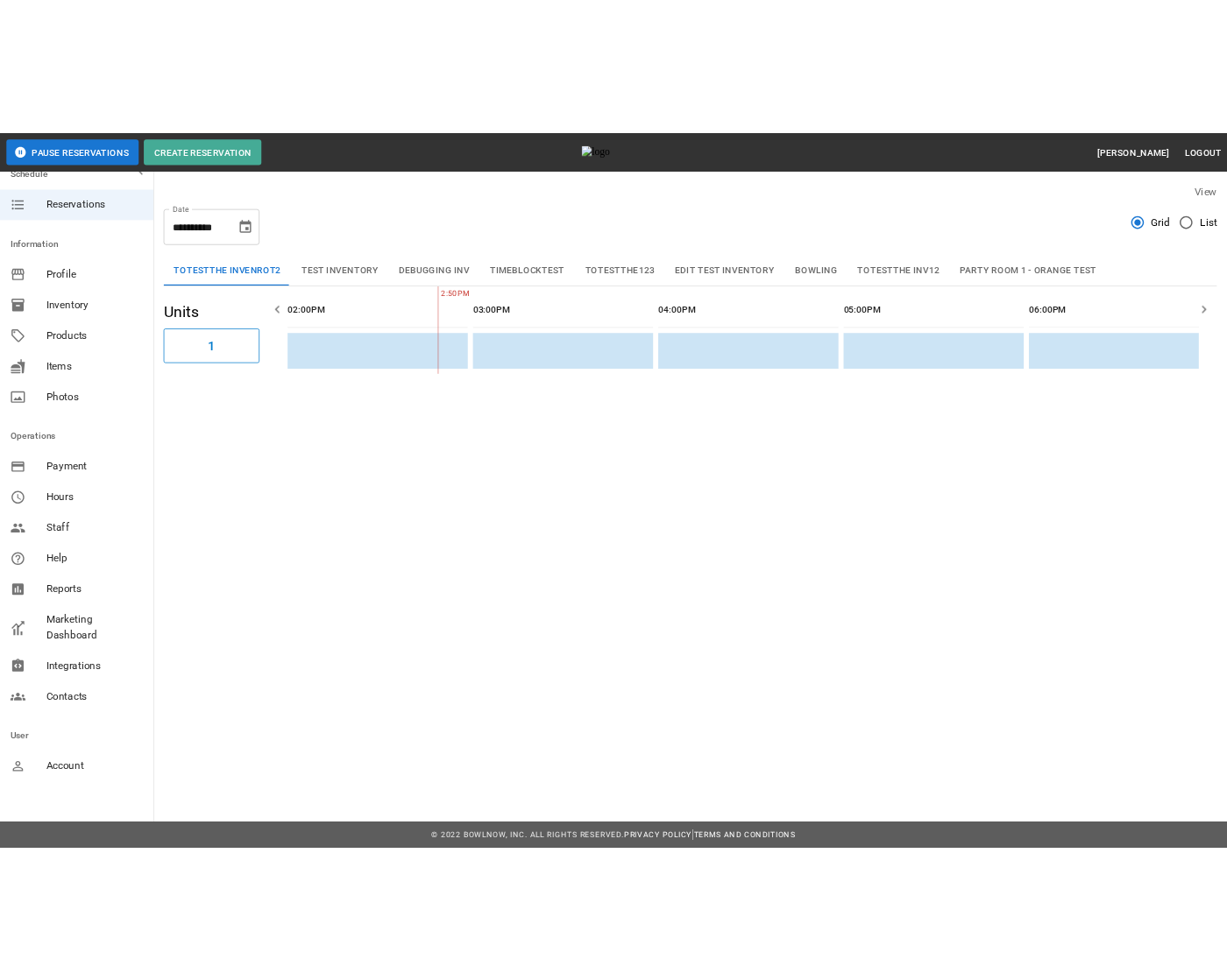
scroll to position [29, 0]
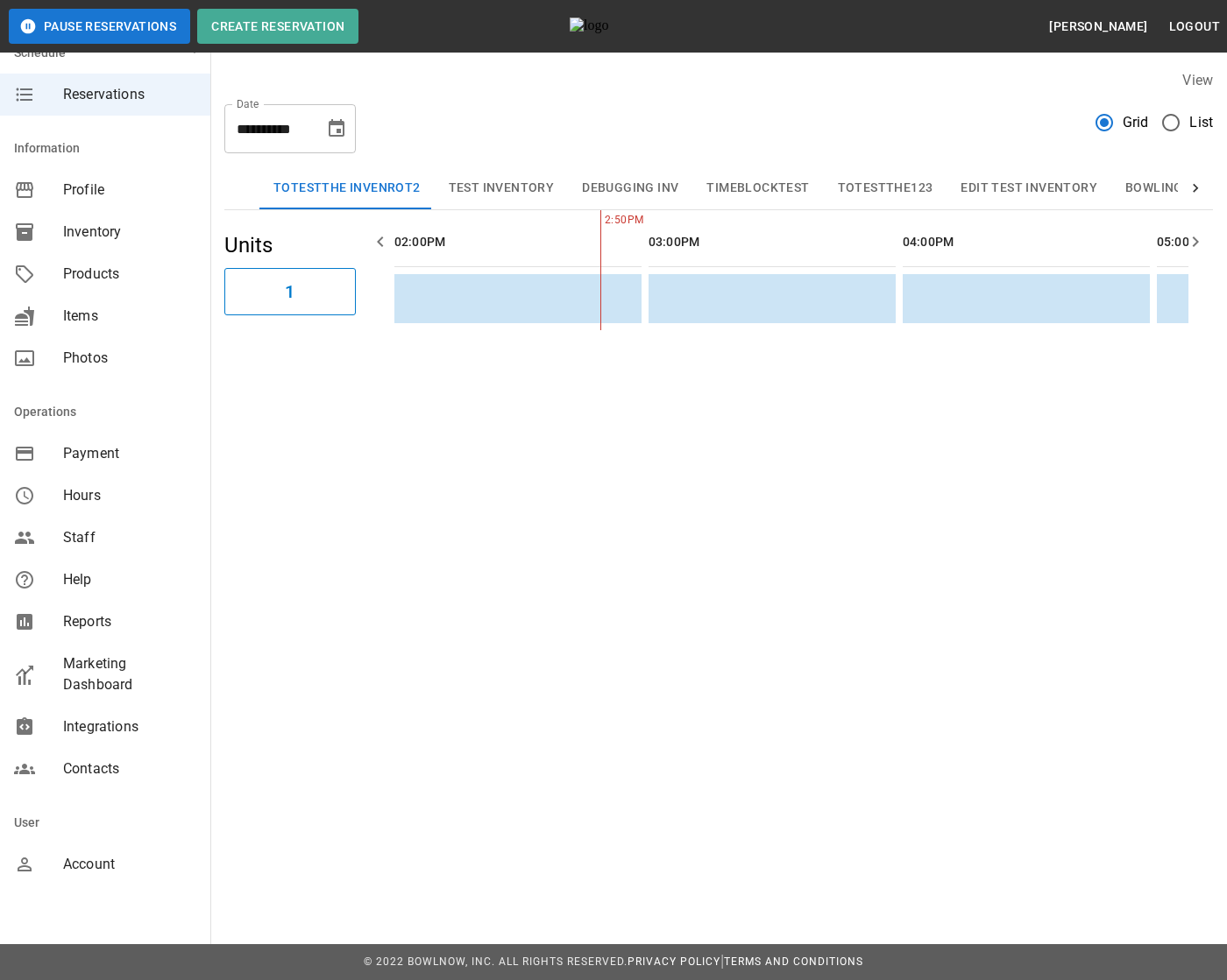
click at [829, 740] on div "**********" at bounding box center [614, 490] width 1227 height 980
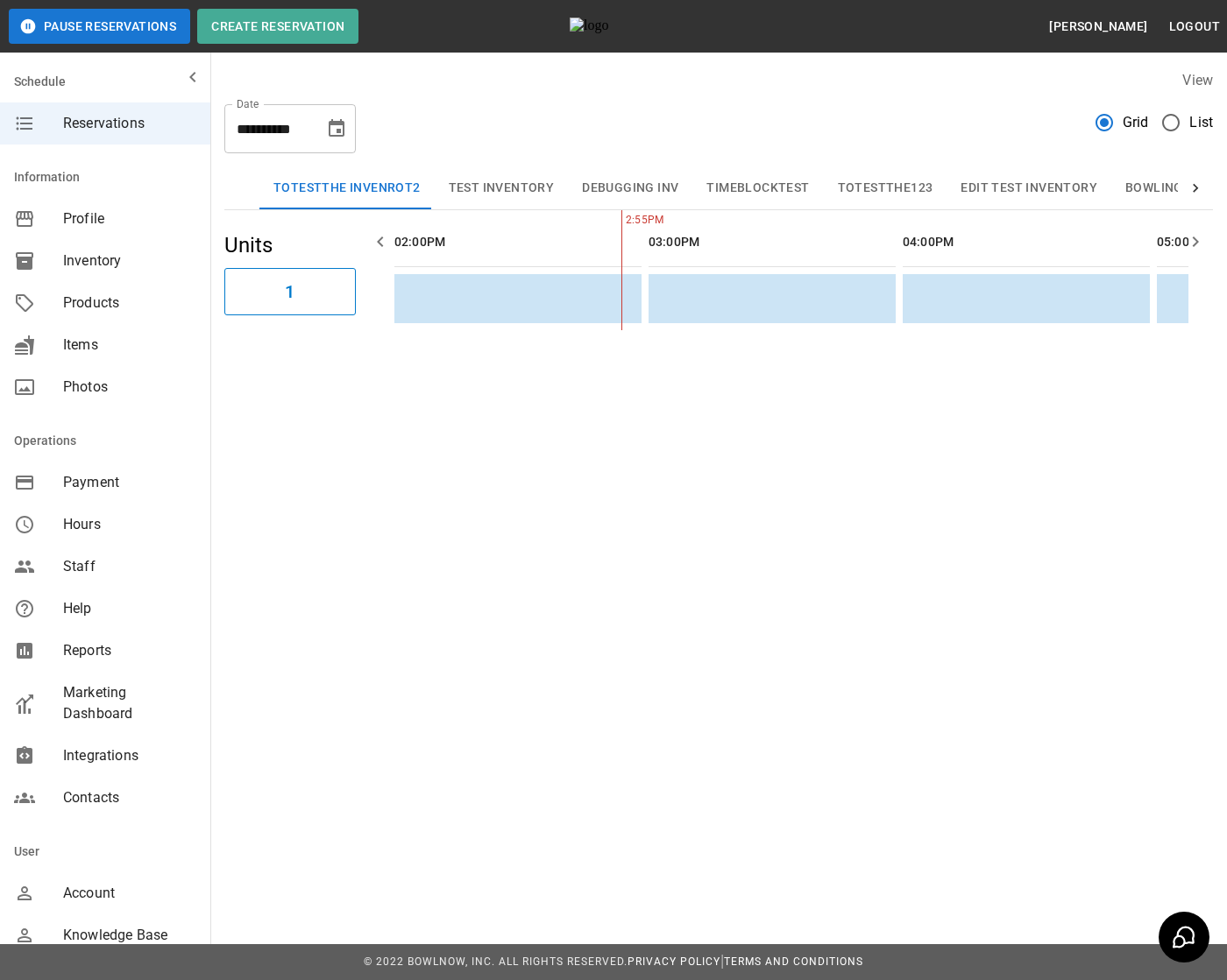
scroll to position [71, 0]
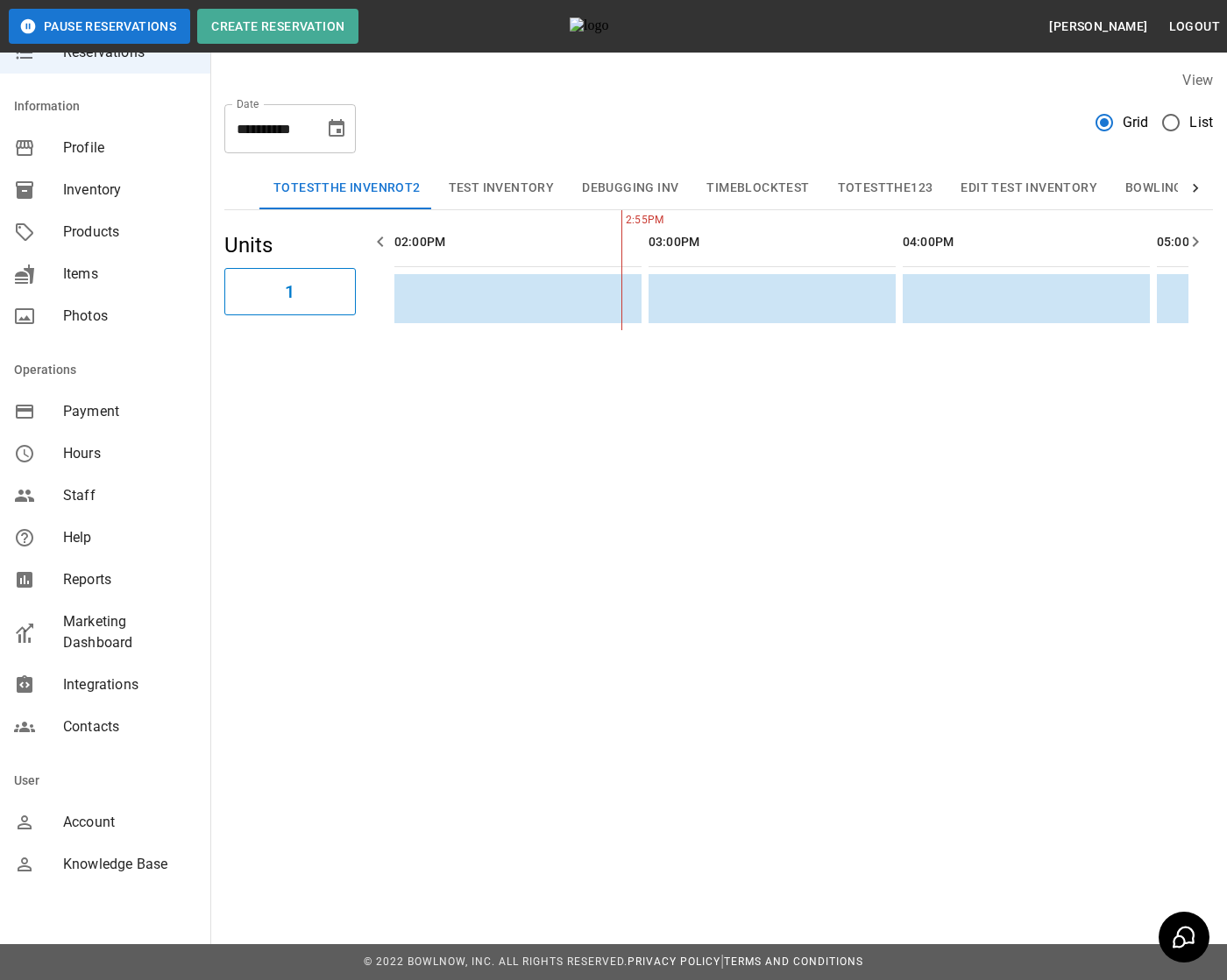
click at [297, 812] on div "**********" at bounding box center [614, 490] width 1227 height 980
click at [136, 859] on span "Knowledge Base" at bounding box center [130, 864] width 133 height 21
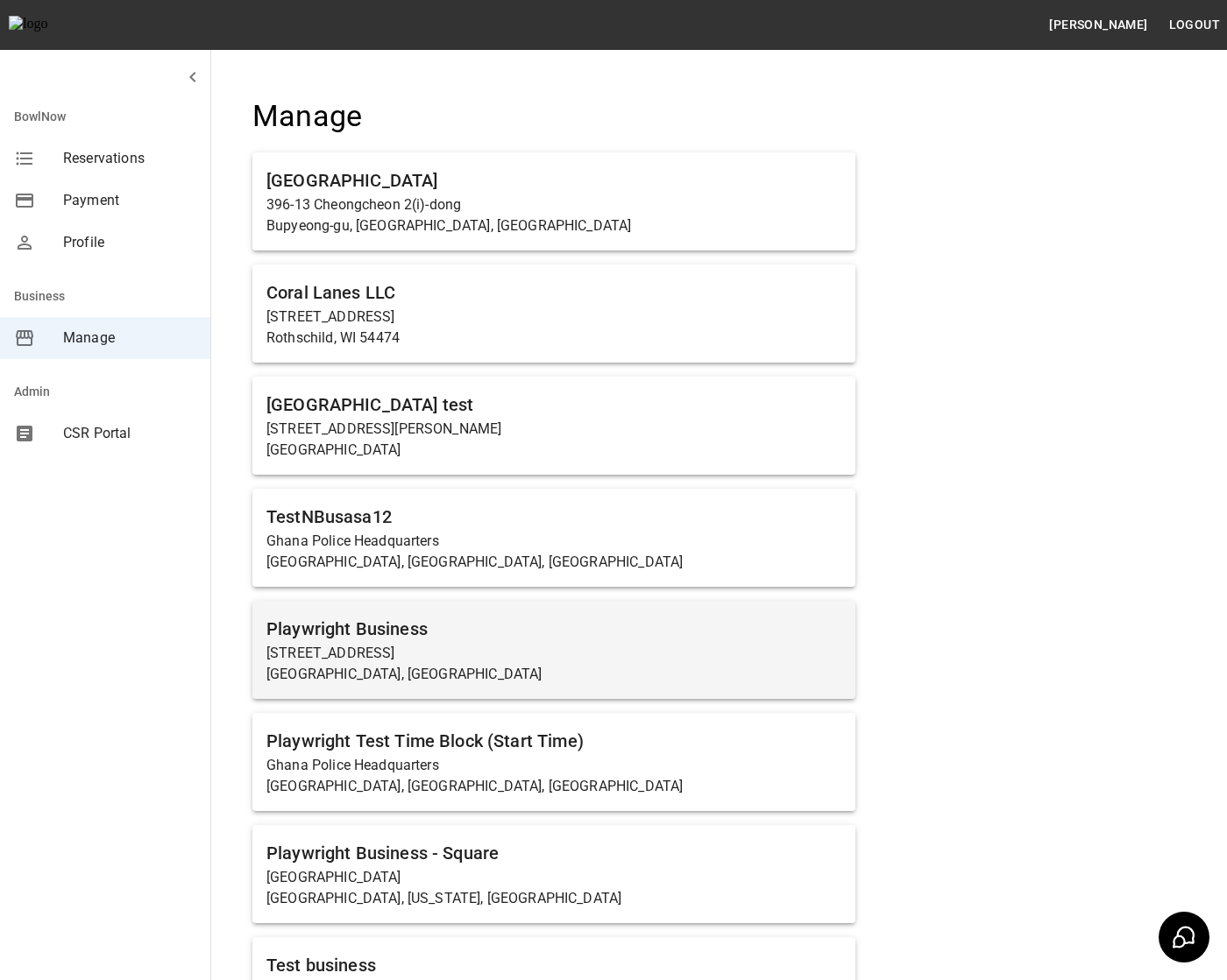
click at [448, 646] on p "[STREET_ADDRESS]" at bounding box center [554, 654] width 575 height 21
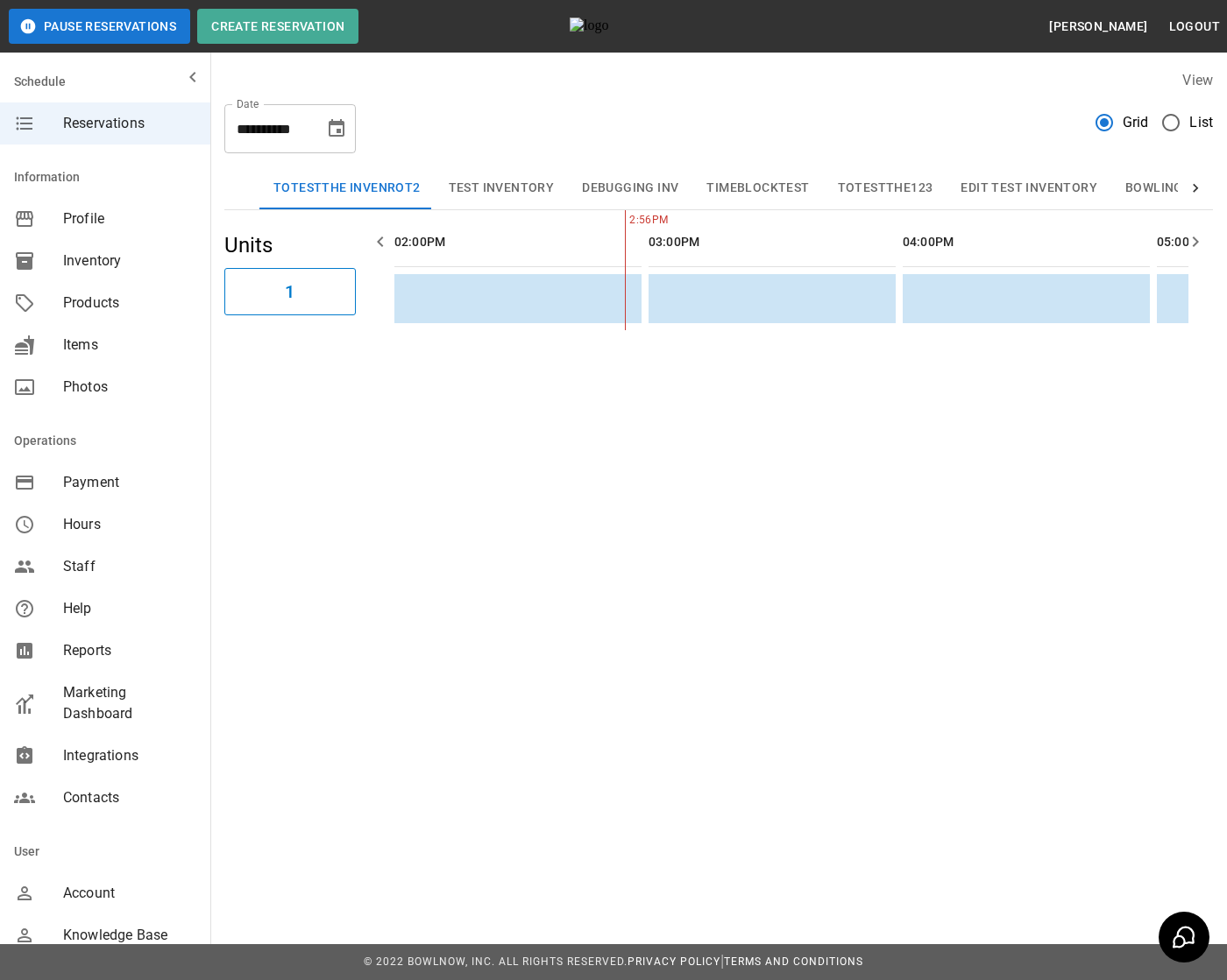
scroll to position [71, 0]
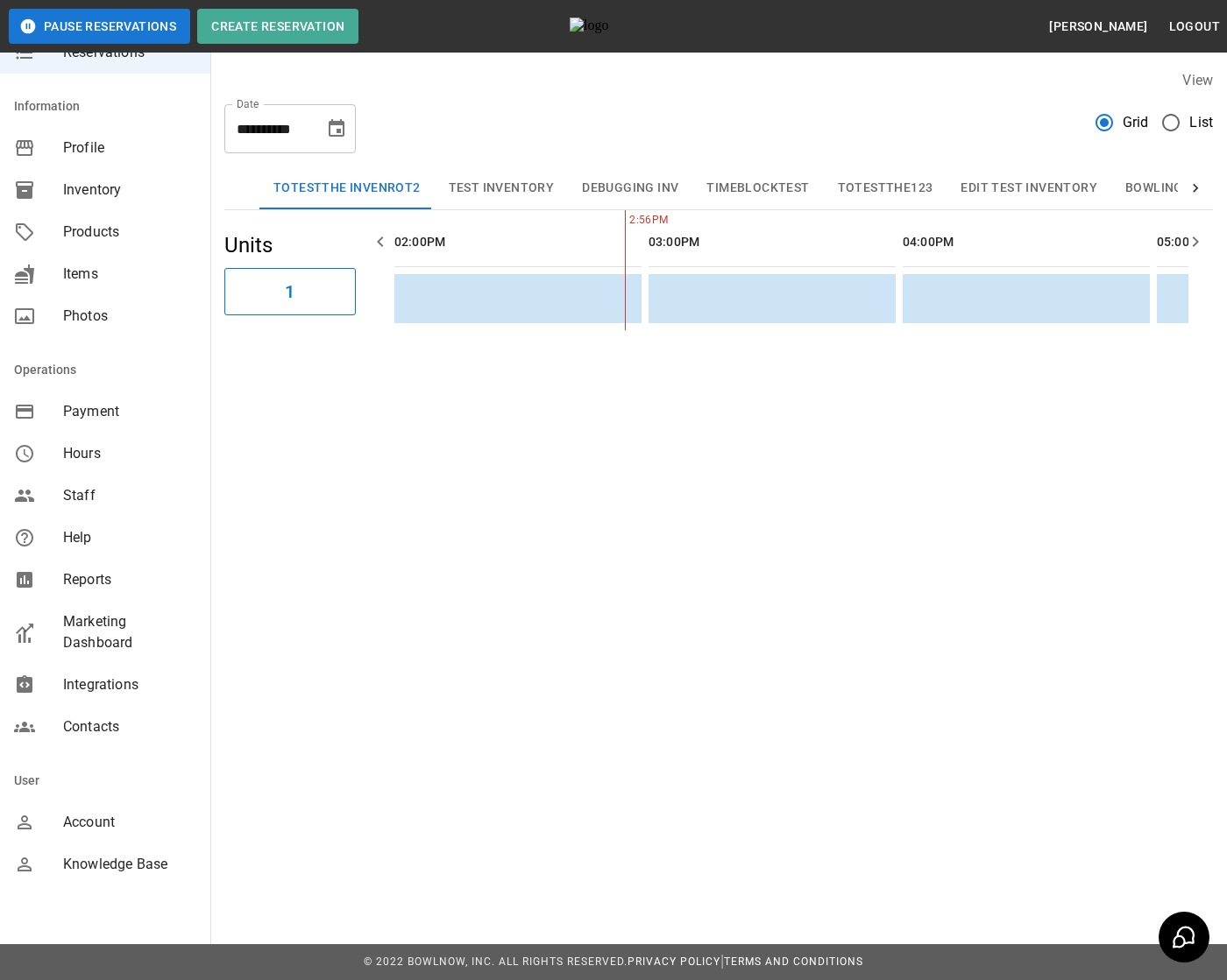
click at [108, 861] on span "Knowledge Base" at bounding box center [130, 864] width 133 height 21
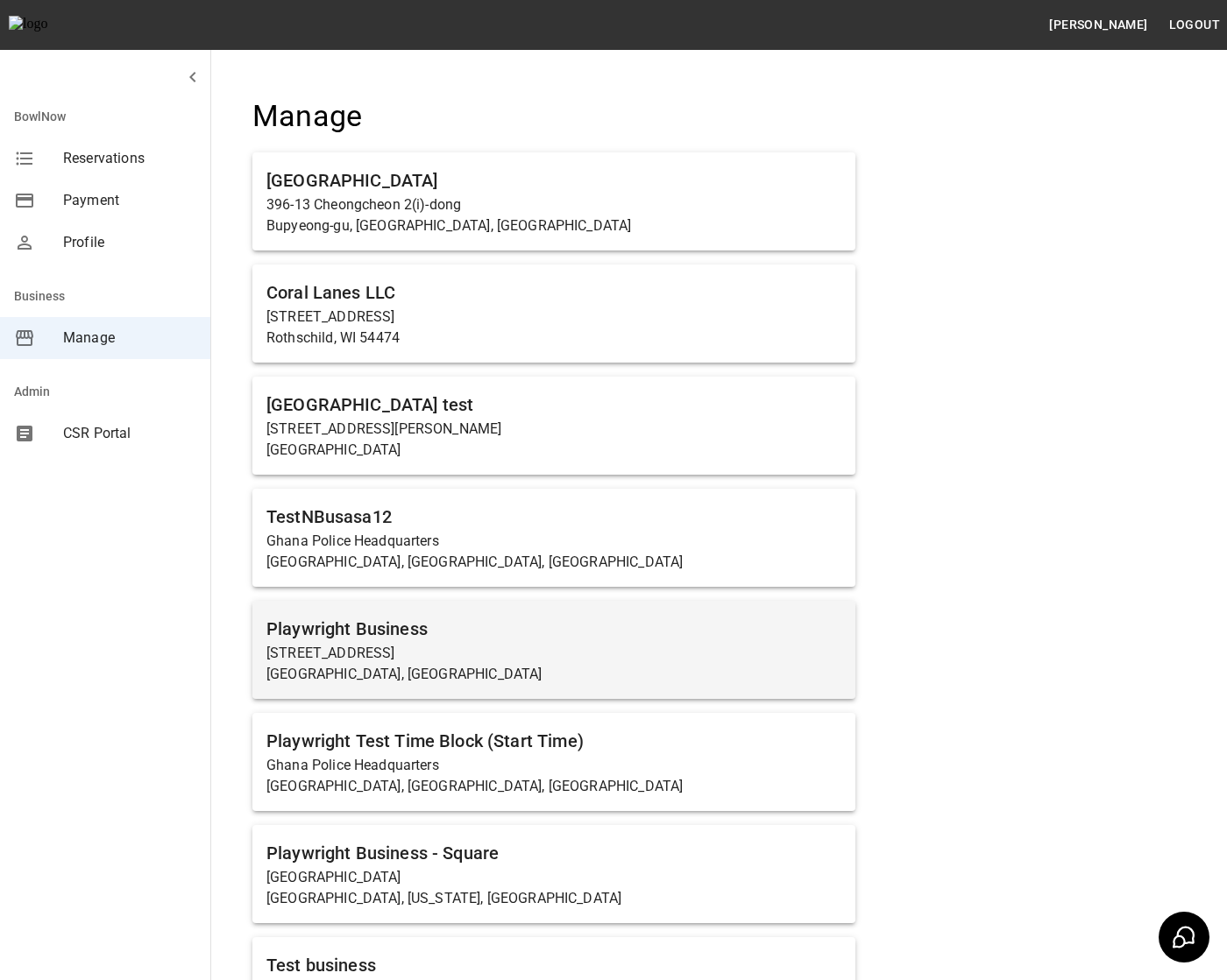
click at [394, 660] on p "23456 Hawthorne Boulevard" at bounding box center [554, 654] width 575 height 21
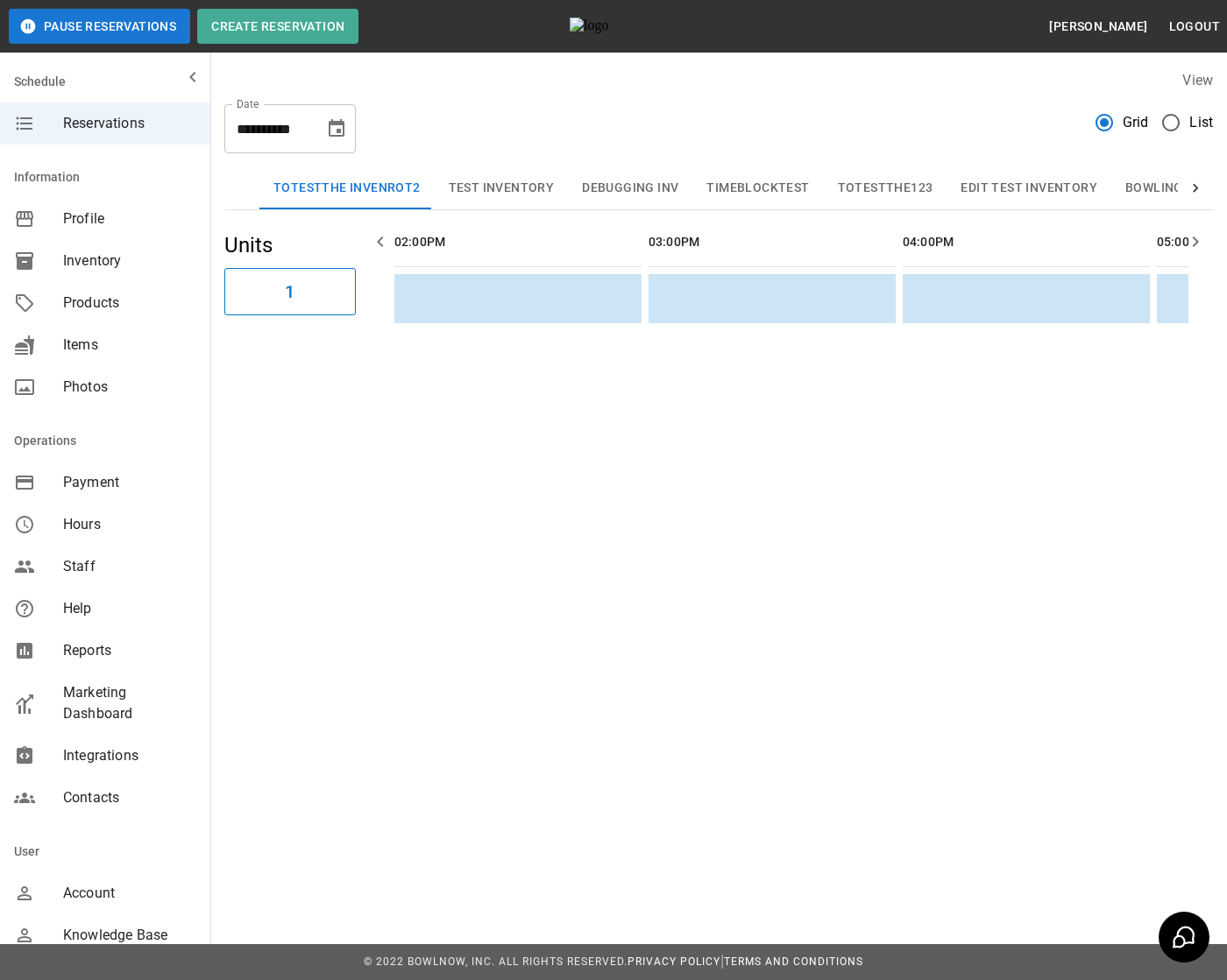
scroll to position [0, 1270]
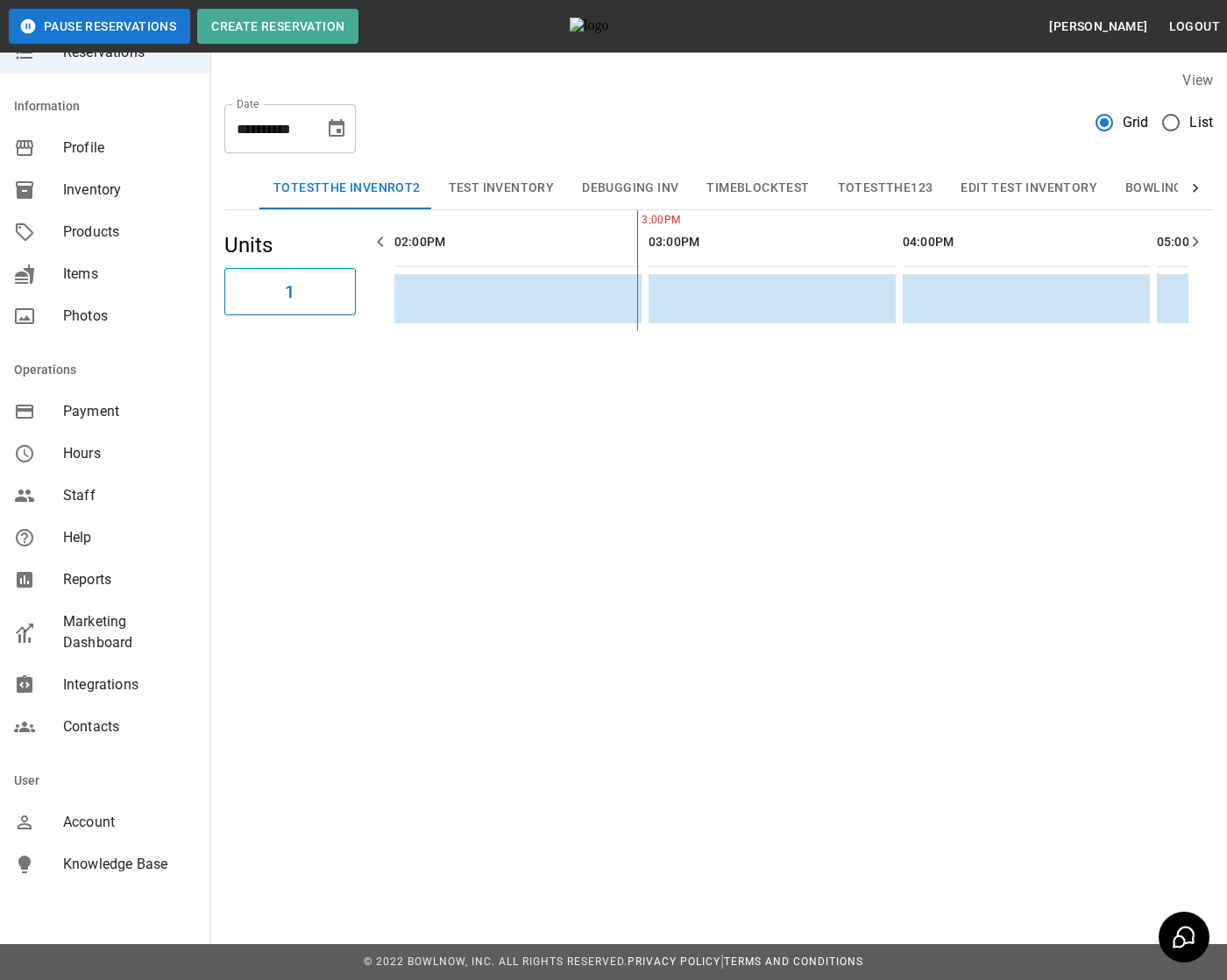
click at [304, 821] on div "**********" at bounding box center [614, 490] width 1227 height 980
click at [144, 871] on span "Knowledge Base" at bounding box center [130, 864] width 133 height 21
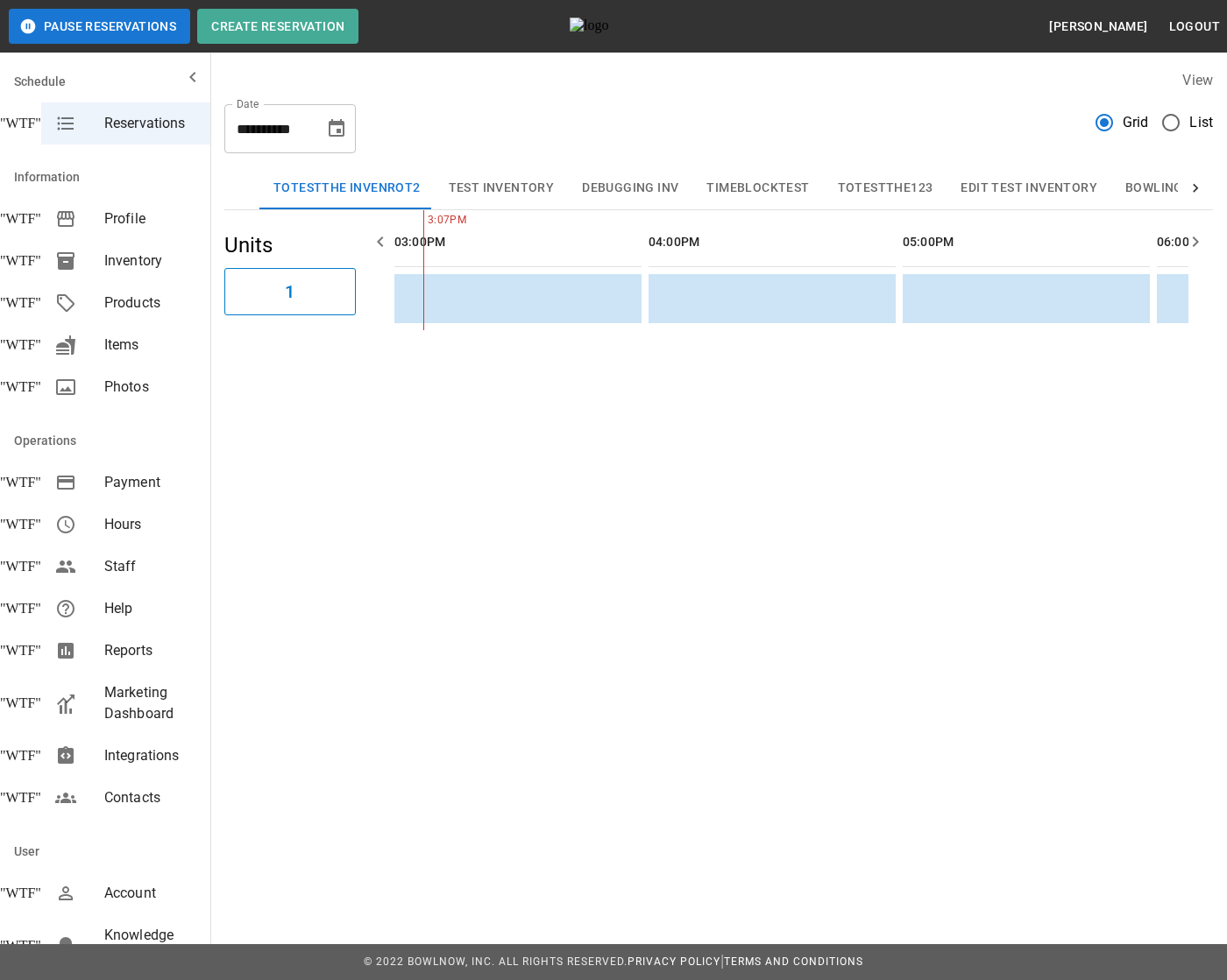
scroll to position [92, 0]
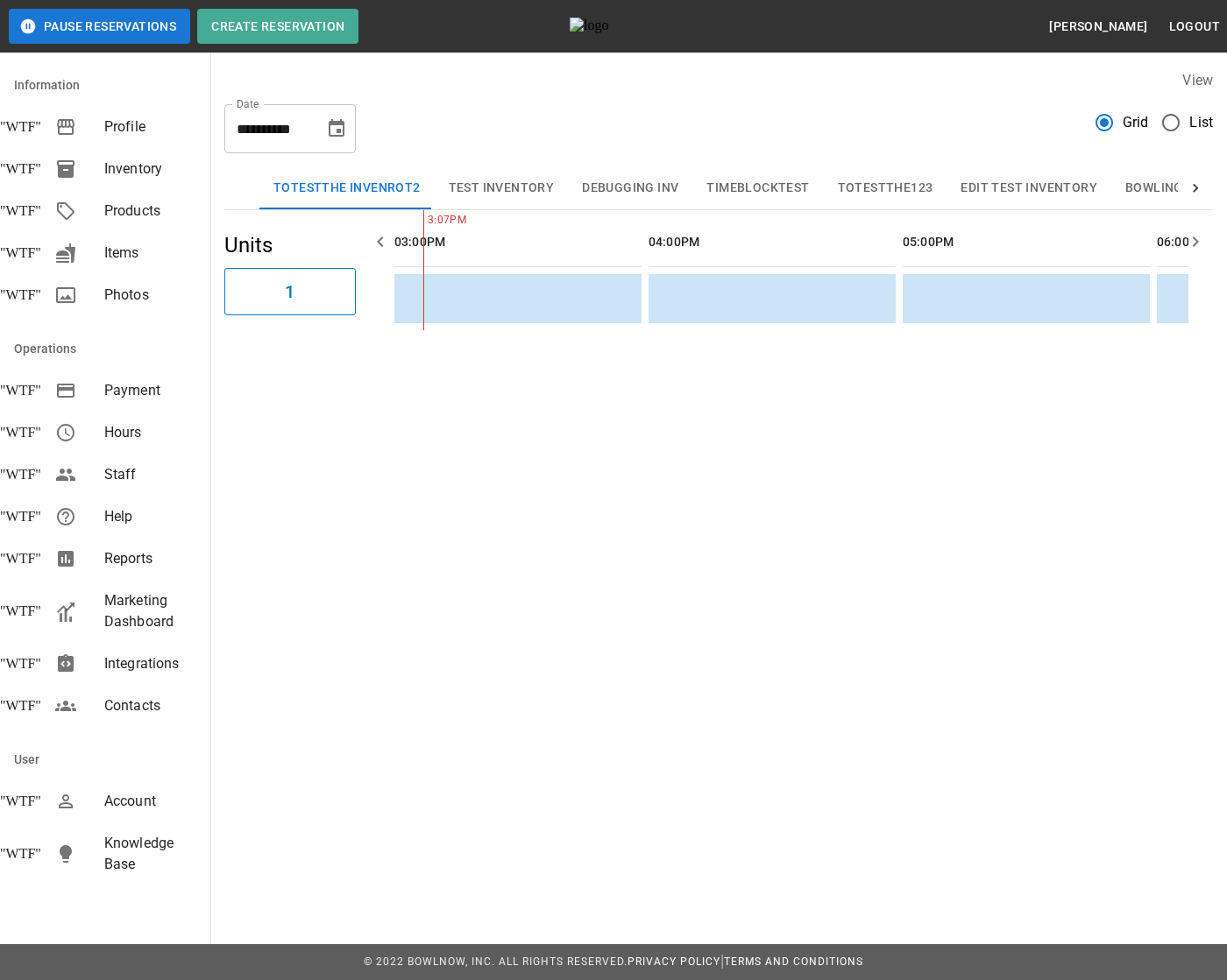
click at [451, 633] on div "**********" at bounding box center [614, 490] width 1227 height 980
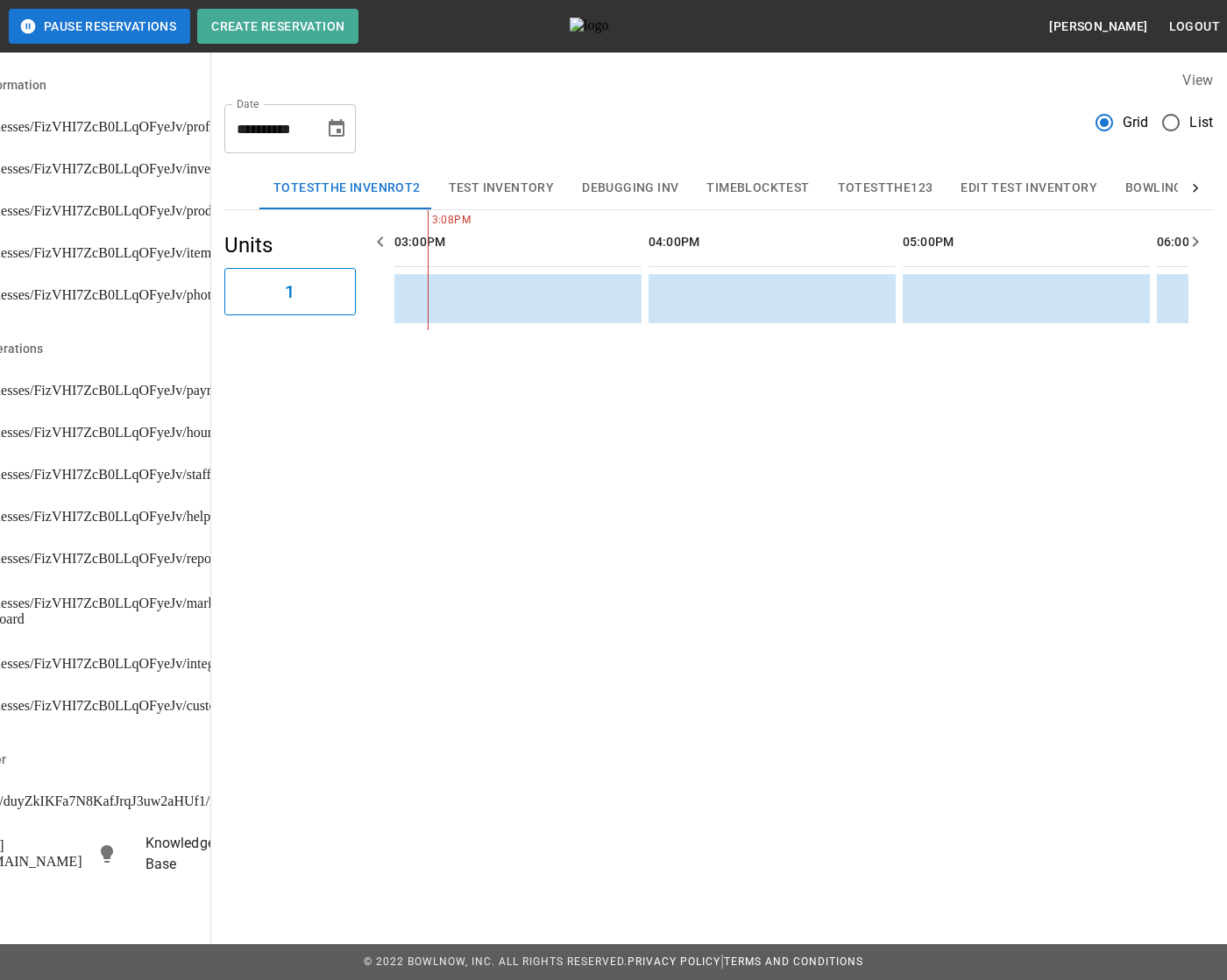
scroll to position [92, 24]
drag, startPoint x: 113, startPoint y: 854, endPoint x: 187, endPoint y: 850, distance: 74.1
click at [187, 850] on div "https://knowledgebase.joinbowlnow.com Knowledge Base" at bounding box center [81, 854] width 210 height 64
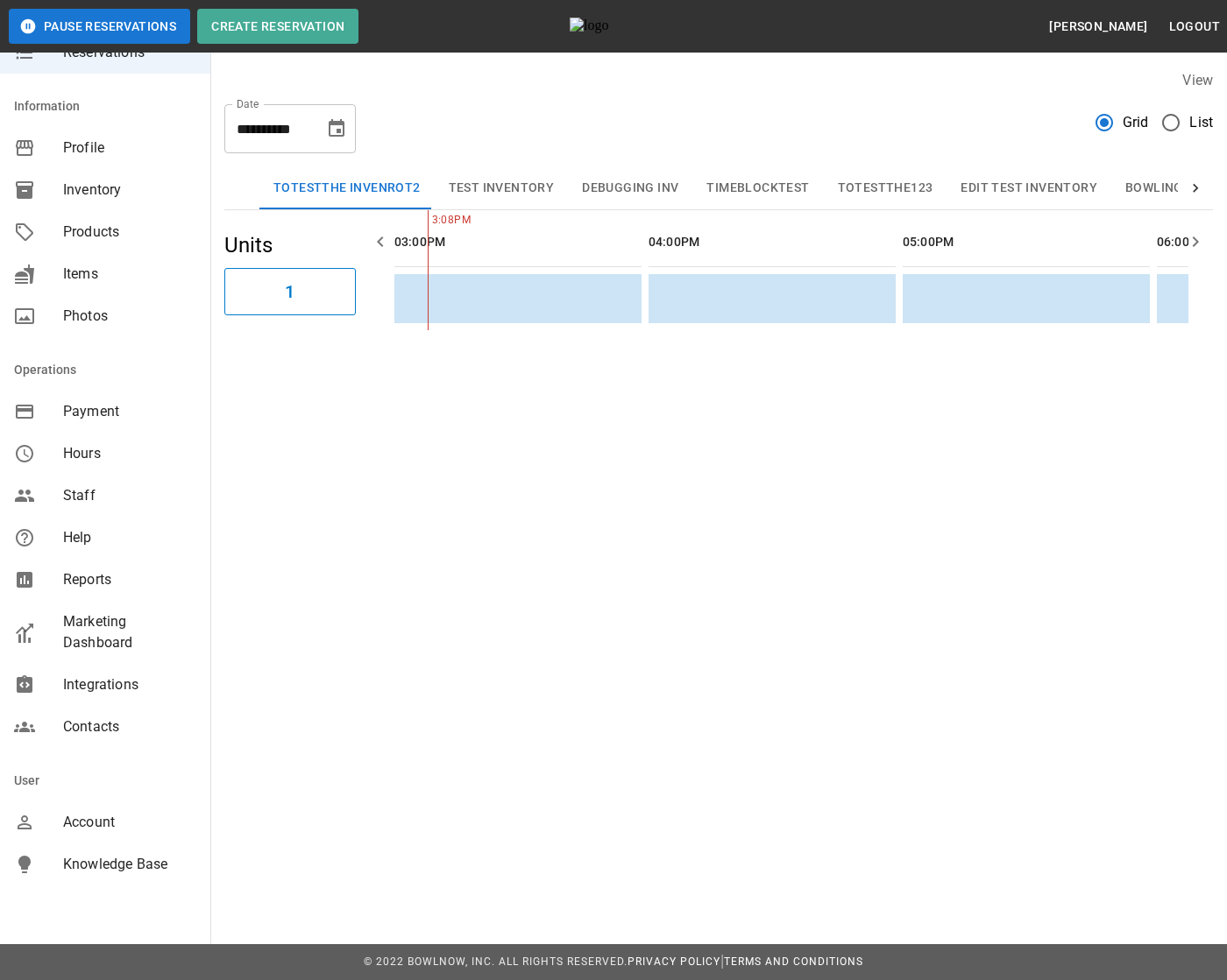
scroll to position [71, 0]
click at [404, 606] on div "**********" at bounding box center [614, 490] width 1227 height 980
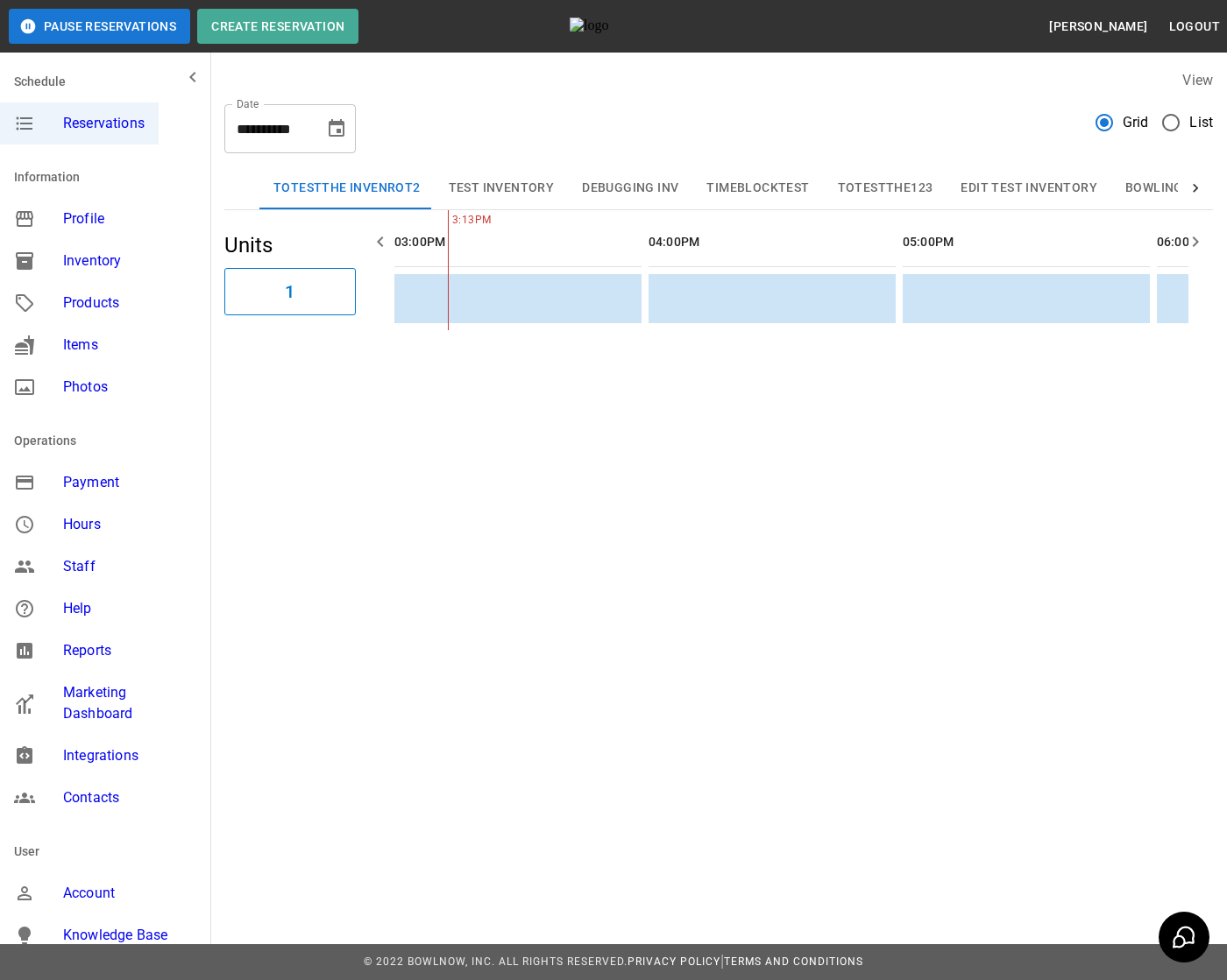
scroll to position [71, 0]
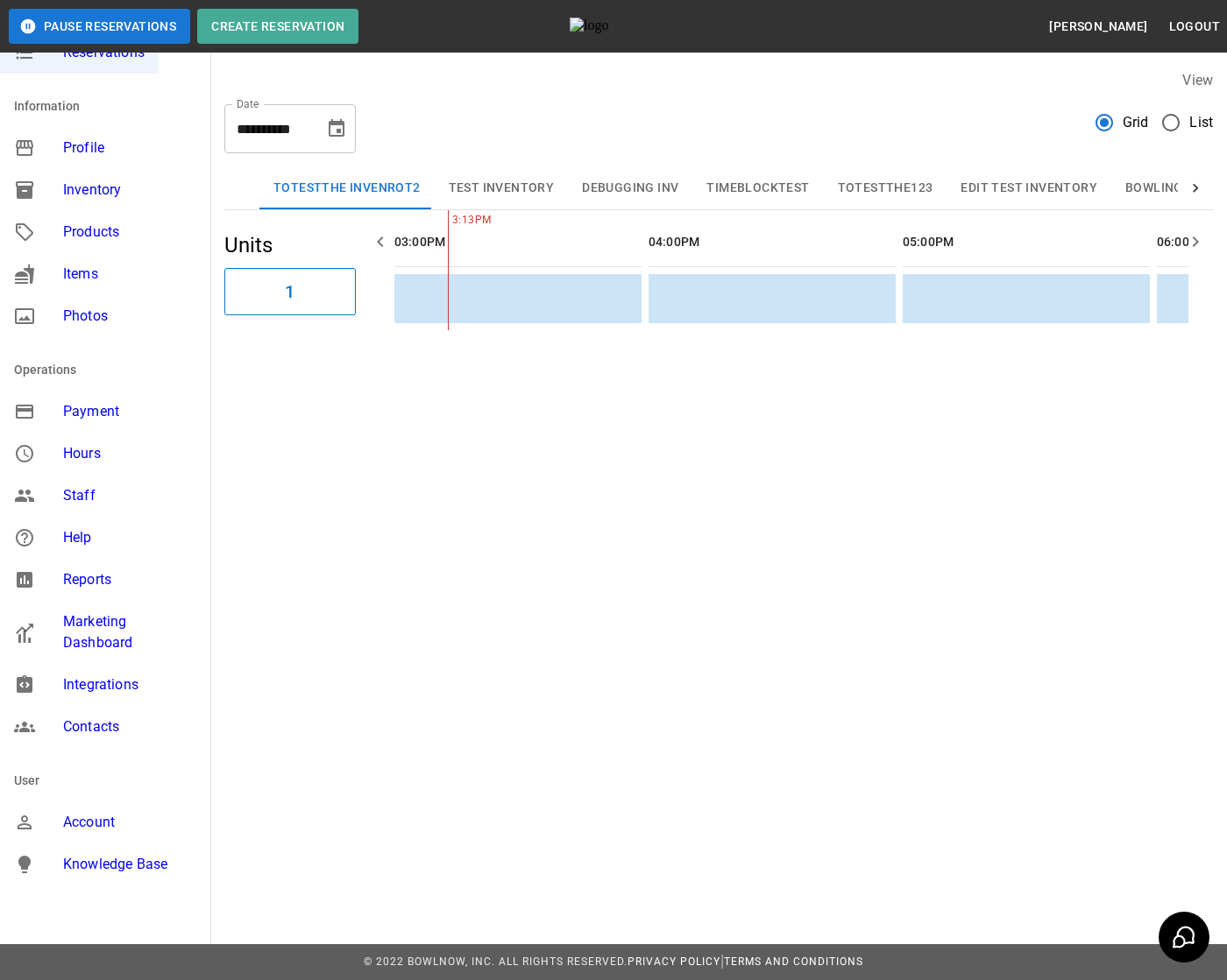
click at [119, 872] on span "Knowledge Base" at bounding box center [116, 864] width 104 height 21
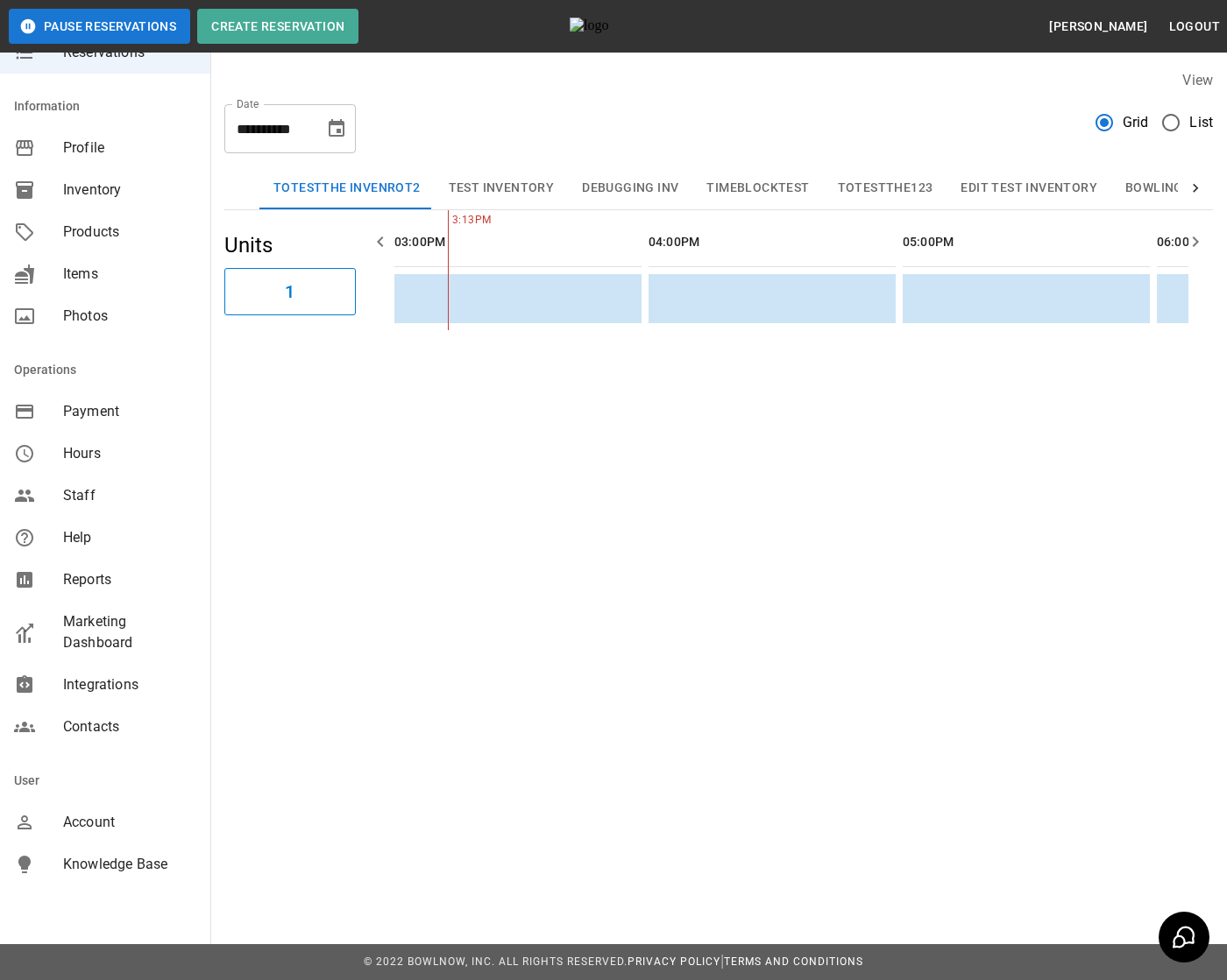
click at [461, 677] on div "**********" at bounding box center [614, 490] width 1227 height 980
click at [109, 865] on span "Knowledge Base" at bounding box center [130, 864] width 133 height 21
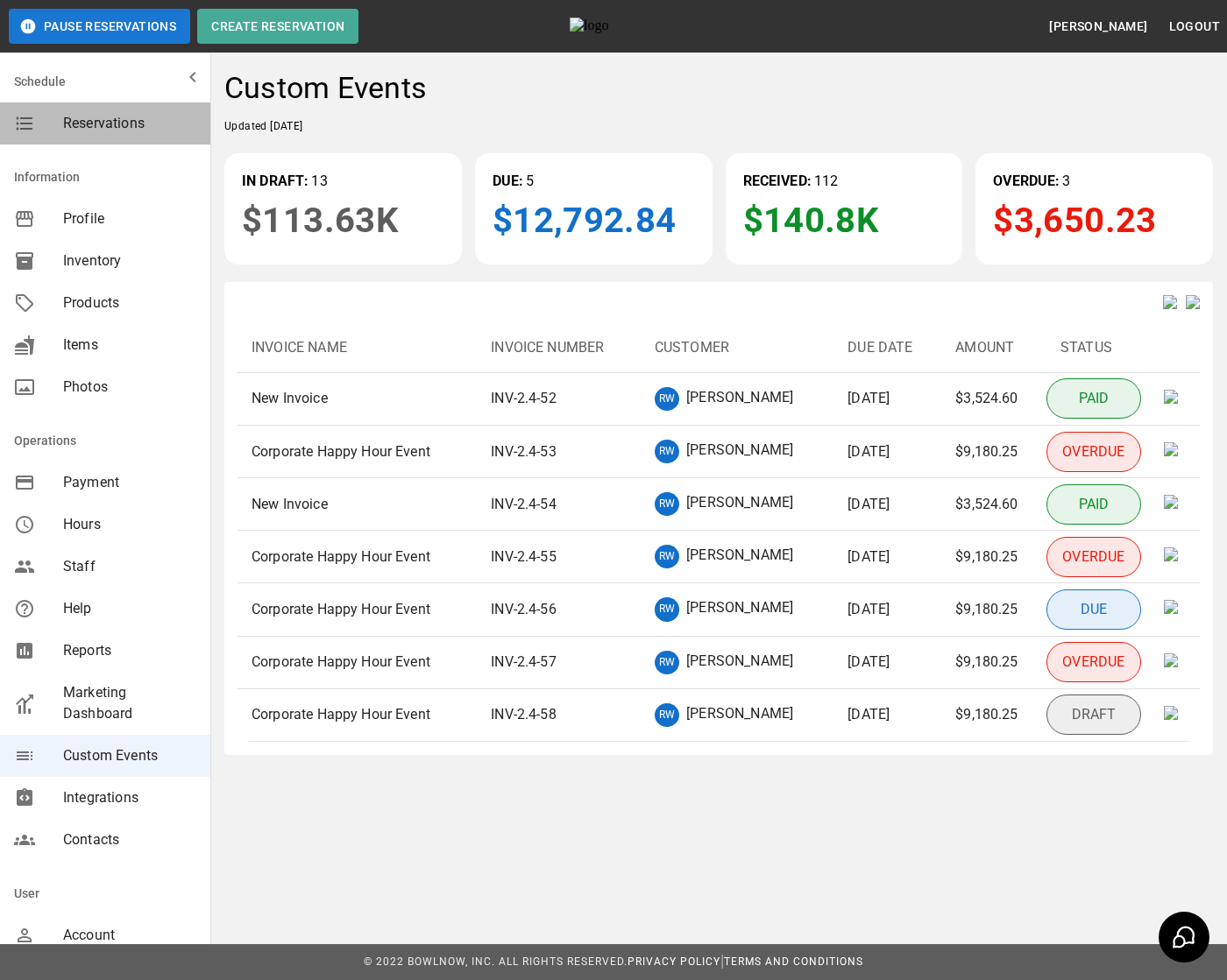
click at [119, 118] on span "Reservations" at bounding box center [130, 123] width 133 height 21
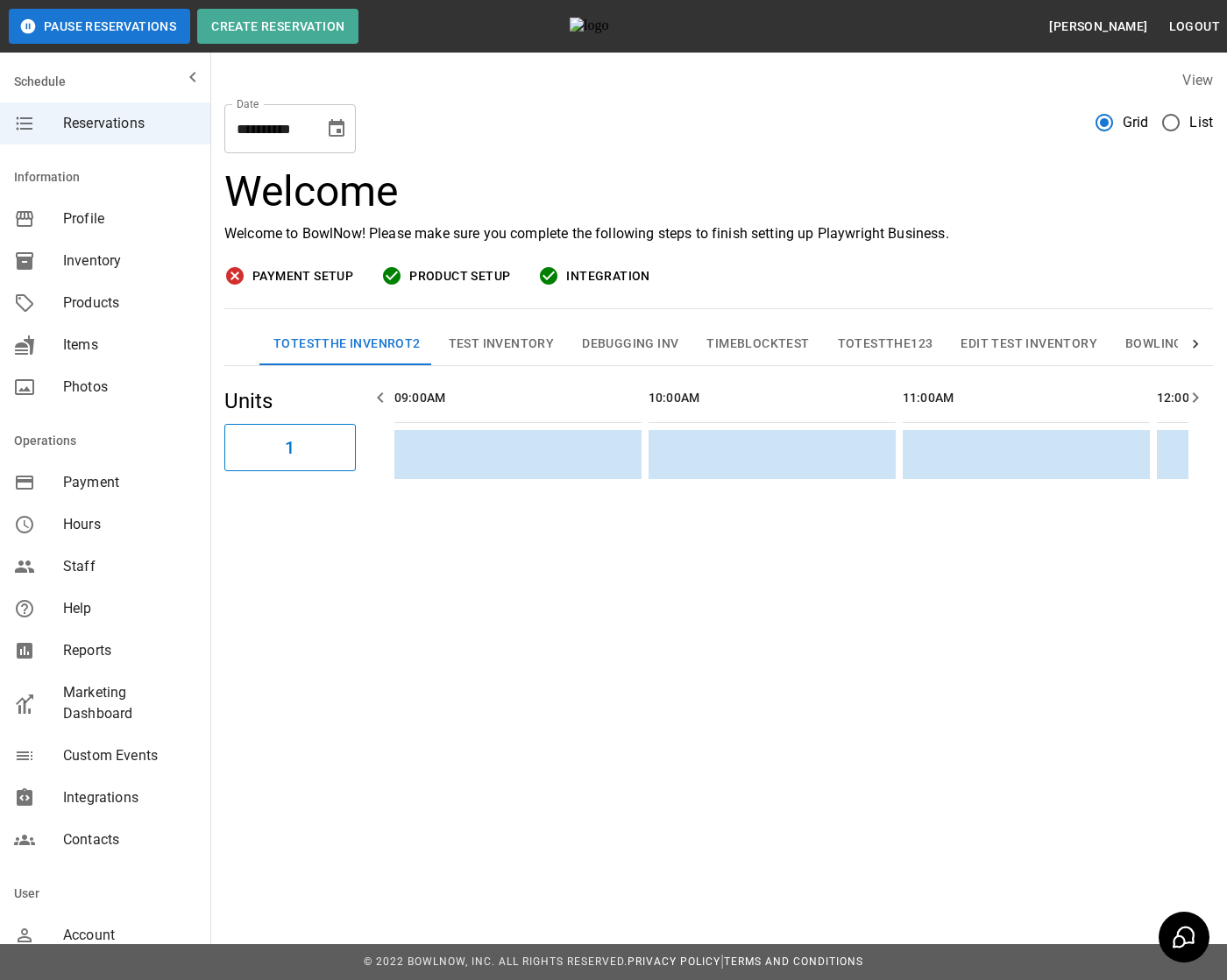
scroll to position [0, 1525]
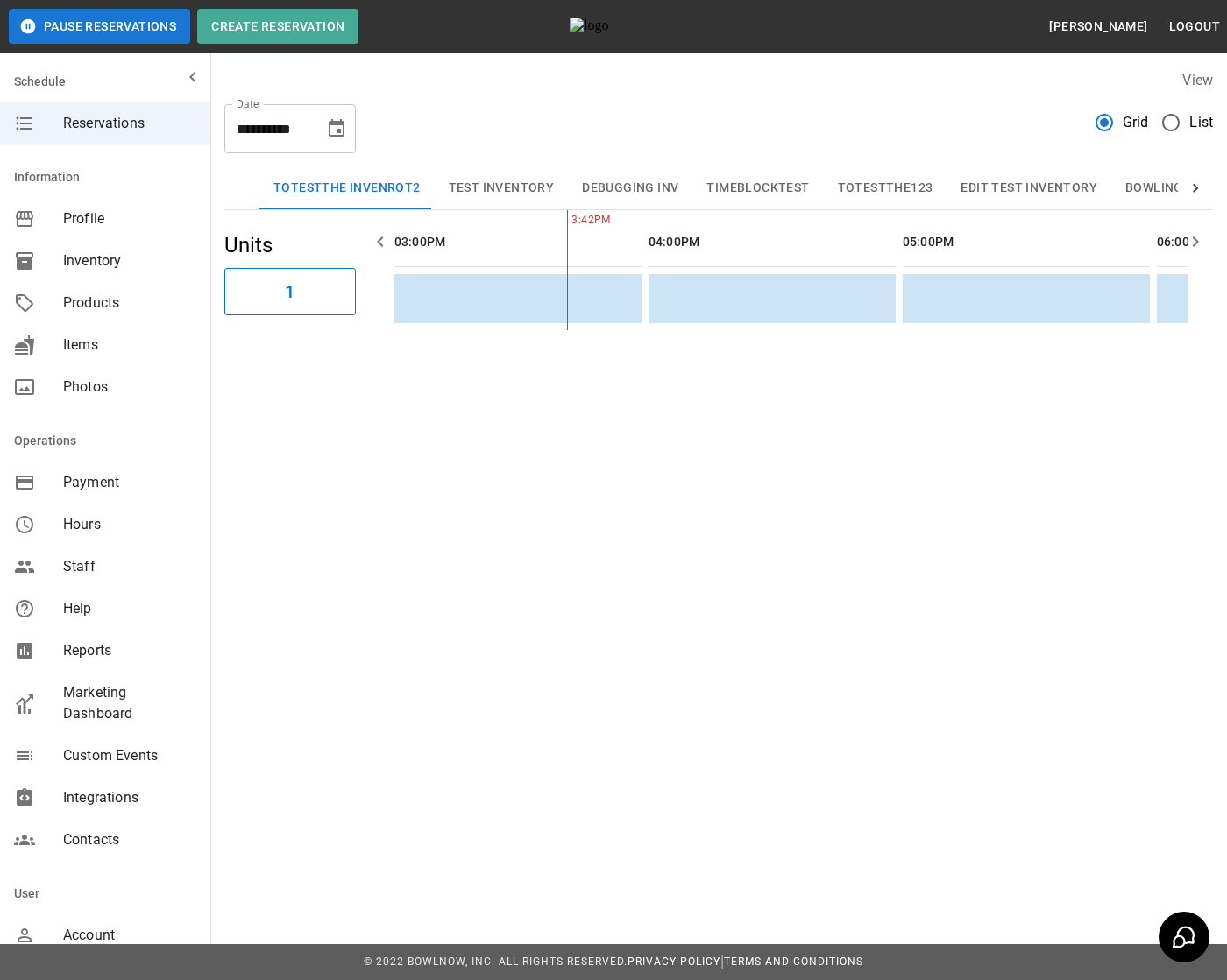
click at [1147, 186] on button "Bowling" at bounding box center [1154, 189] width 86 height 42
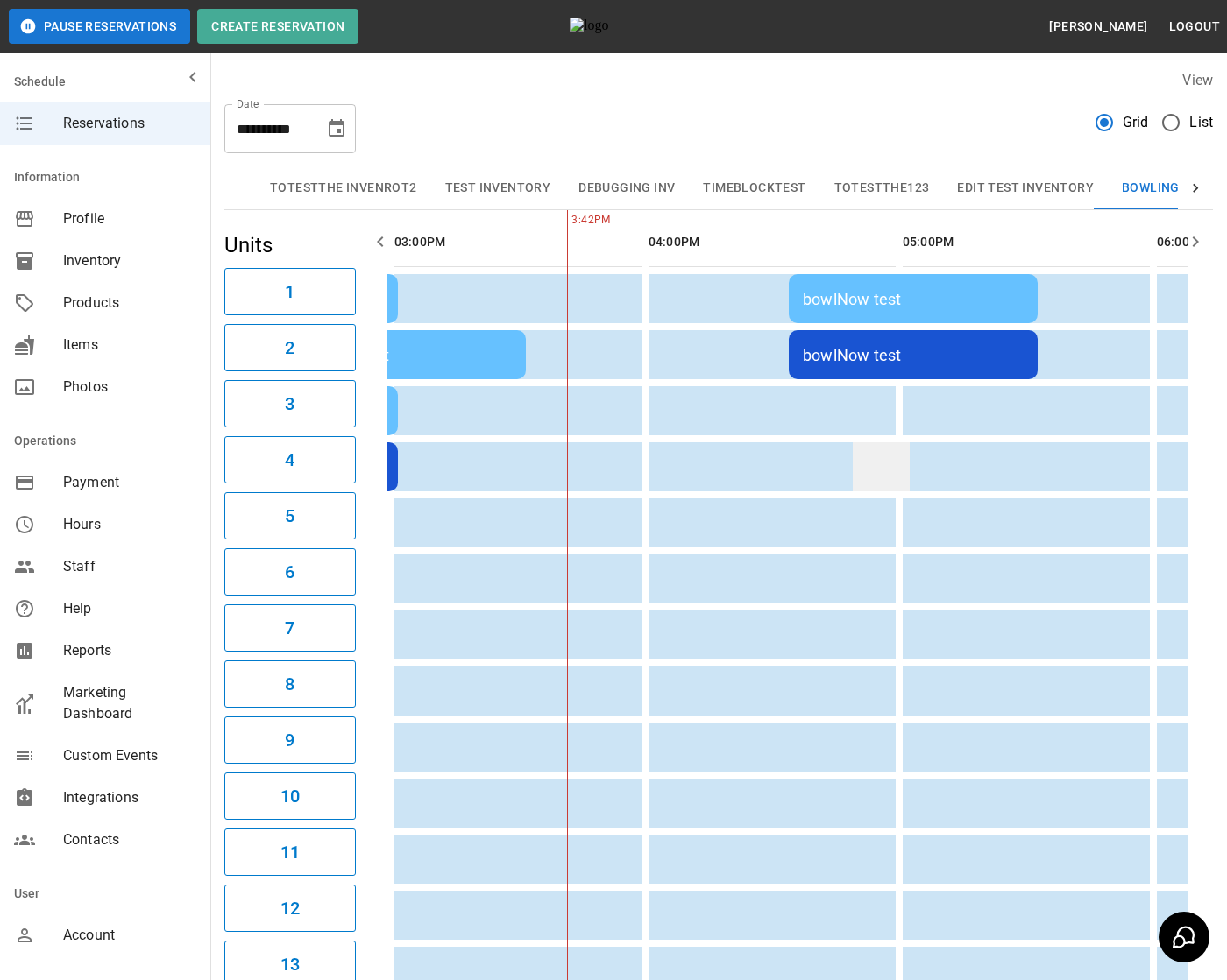
scroll to position [0, 5]
click at [887, 370] on td "bowlNow test" at bounding box center [913, 354] width 248 height 49
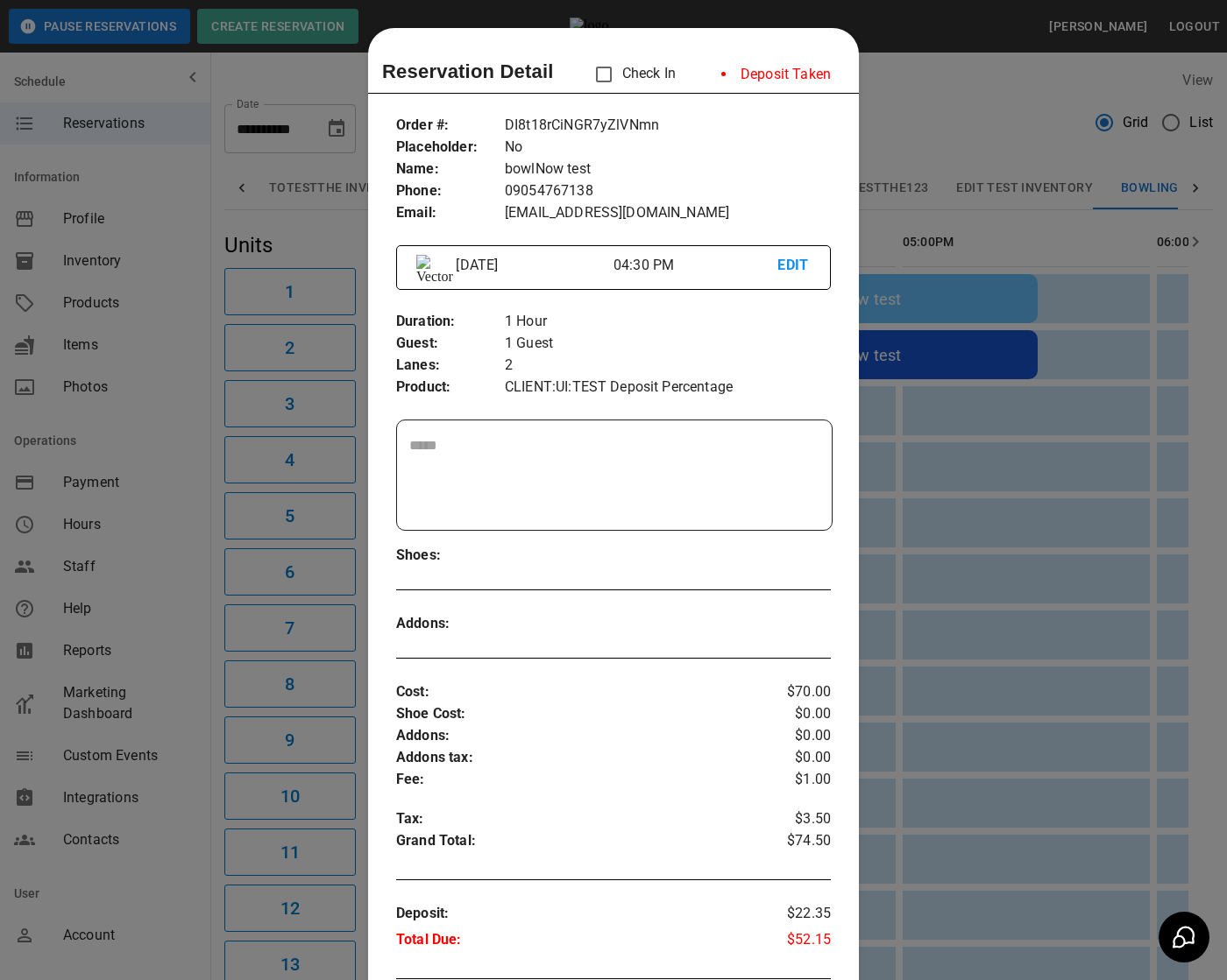
scroll to position [28, 0]
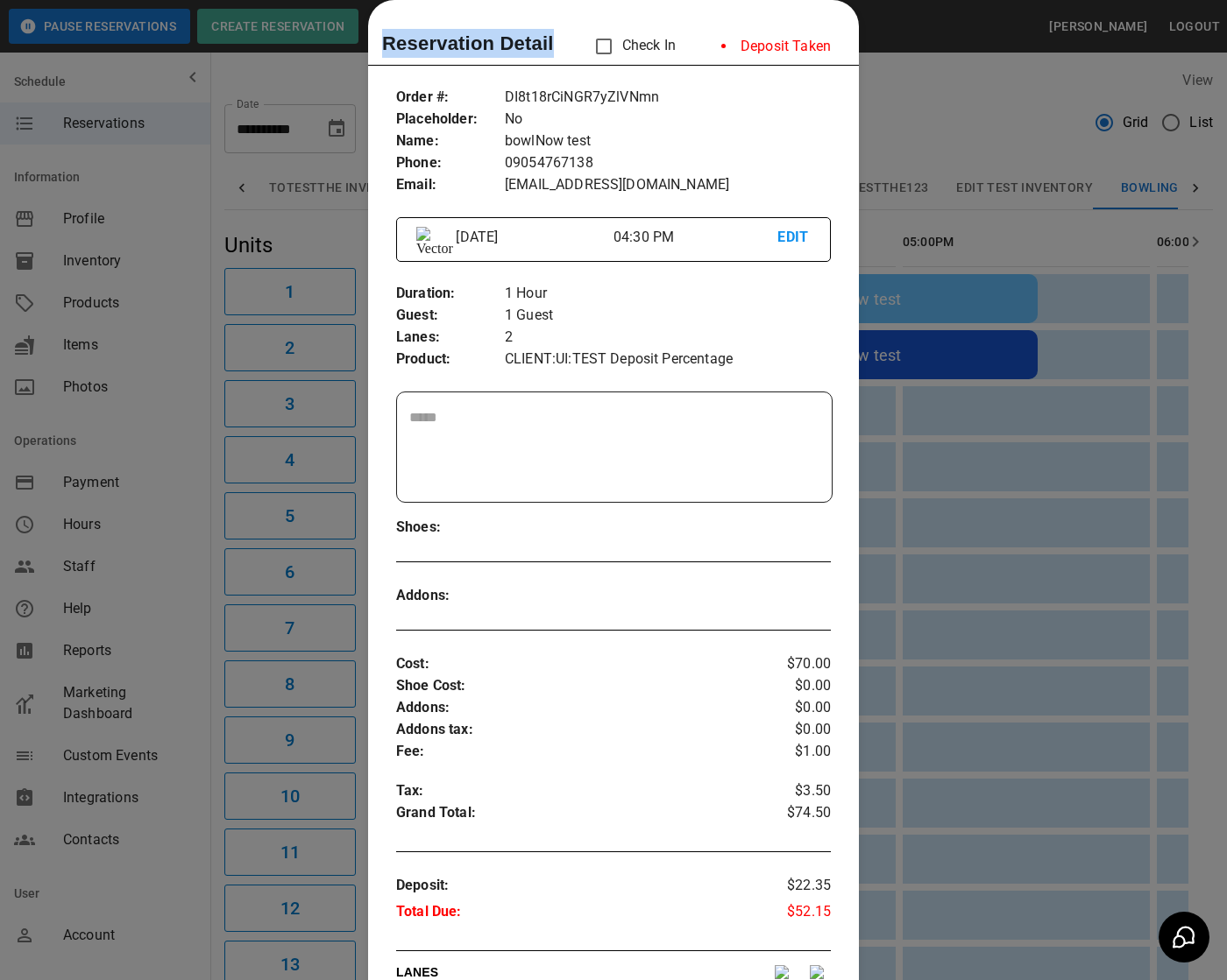
drag, startPoint x: 382, startPoint y: 43, endPoint x: 557, endPoint y: 39, distance: 175.0
click at [557, 39] on div "Reservation Detail Check In Deposit Taken" at bounding box center [614, 46] width 462 height 37
copy p "Reservation Detail"
click at [635, 136] on p "bowlNow test" at bounding box center [667, 142] width 326 height 22
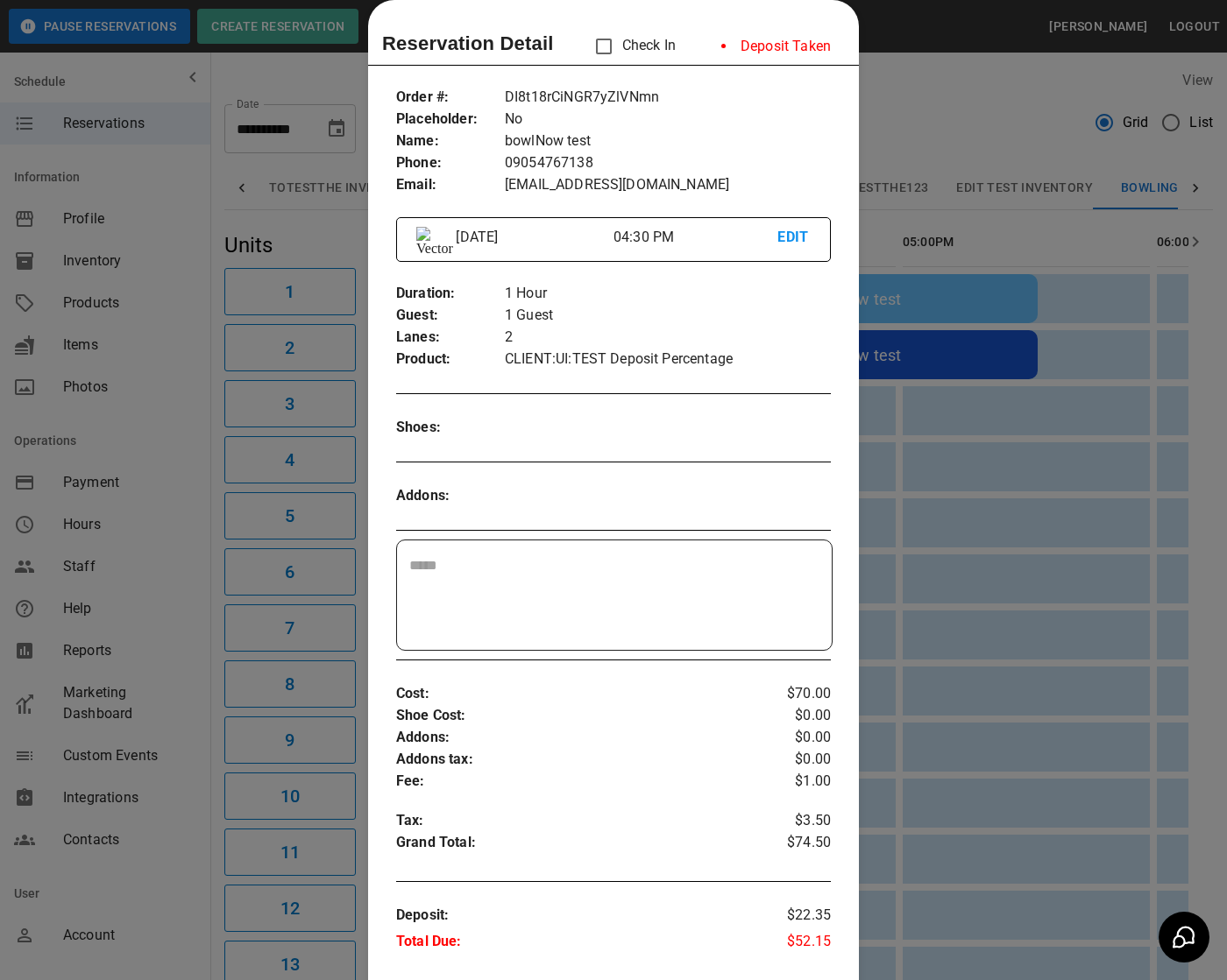
click at [581, 585] on textarea at bounding box center [614, 596] width 410 height 81
type textarea "**********"
drag, startPoint x: 741, startPoint y: 45, endPoint x: 830, endPoint y: 45, distance: 89.0
click at [830, 45] on li "Deposit Taken" at bounding box center [775, 46] width 138 height 35
copy li "Deposit Taken"
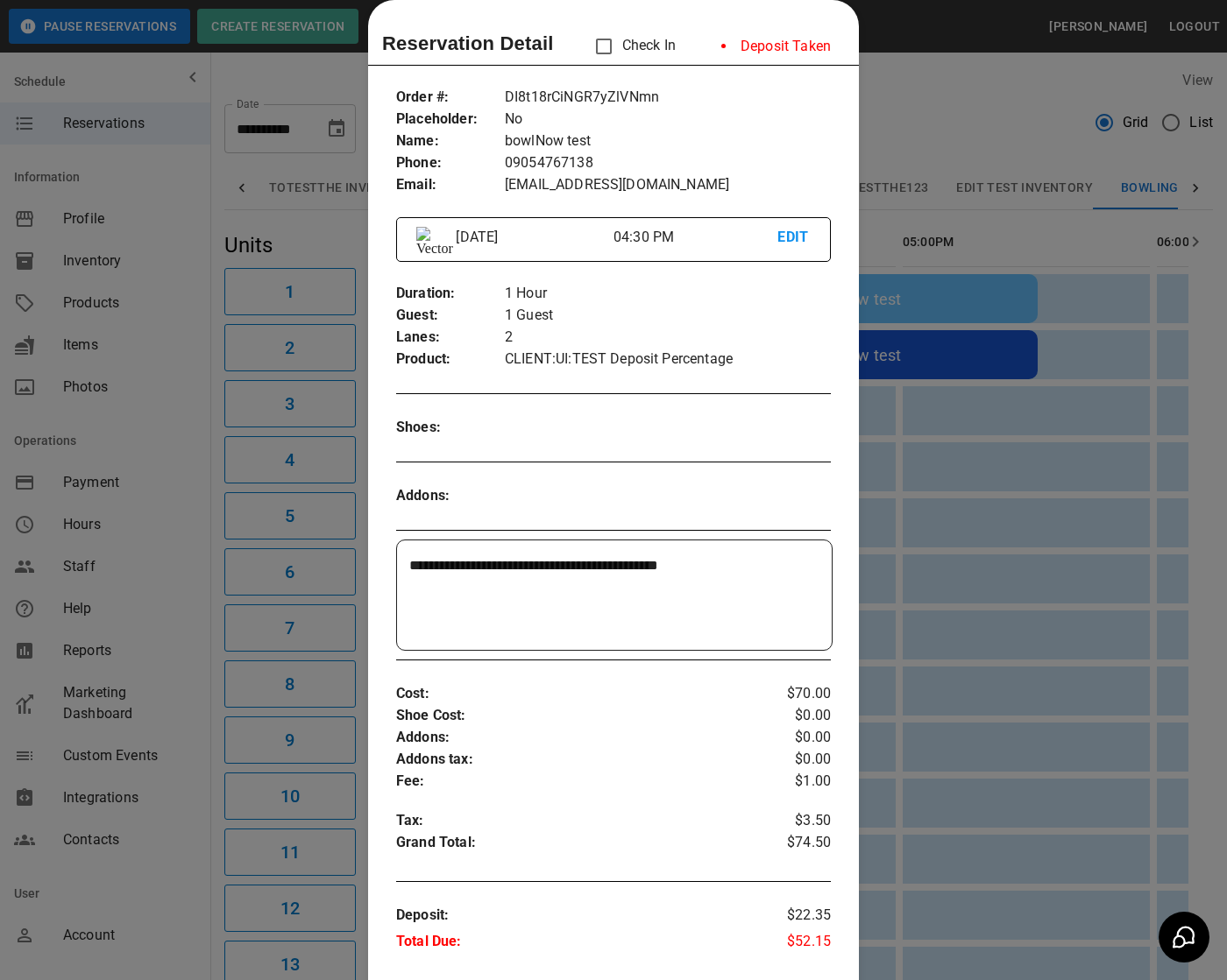
click at [966, 178] on div at bounding box center [614, 490] width 1227 height 980
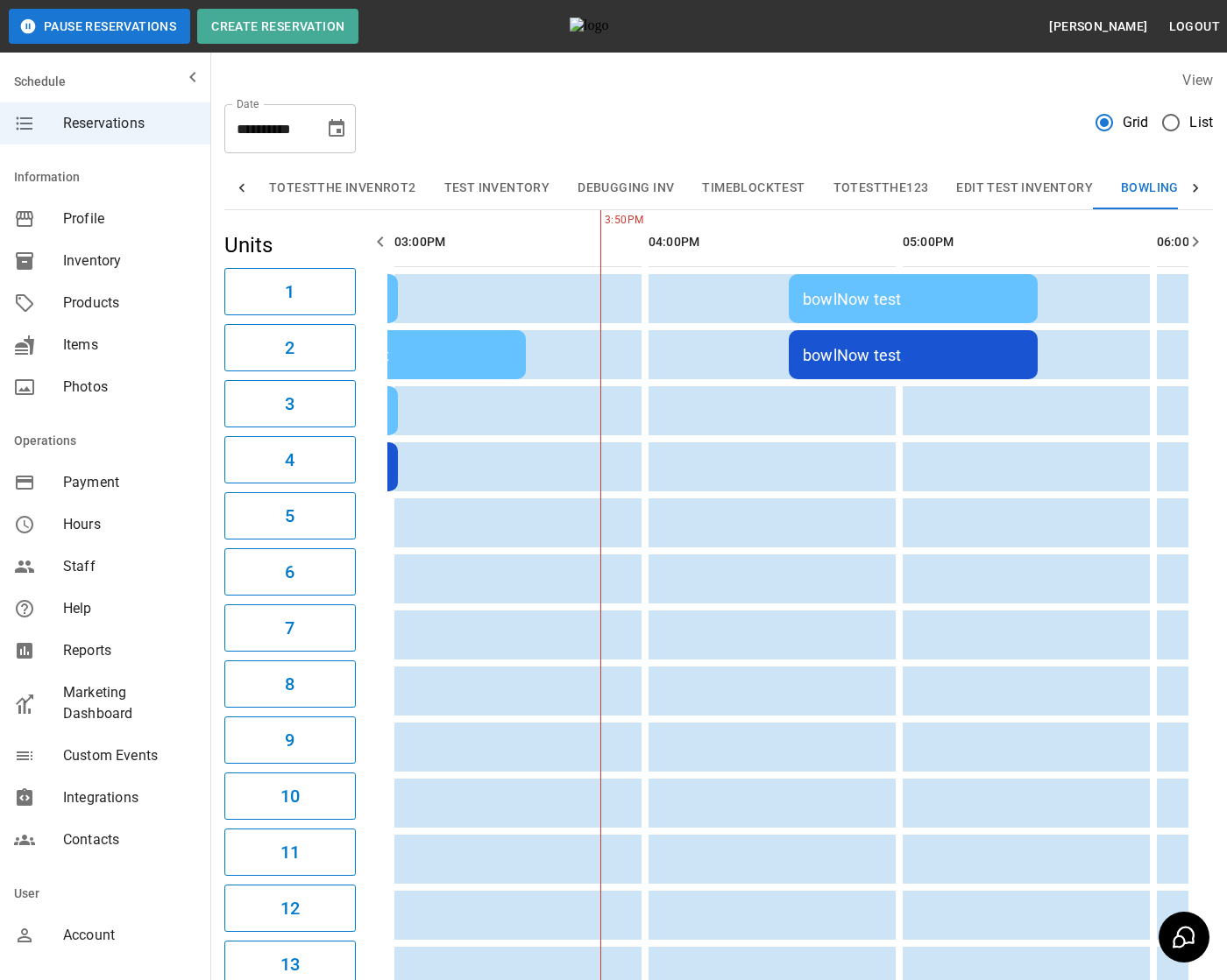
click at [892, 346] on div "bowlNow test" at bounding box center [912, 354] width 221 height 18
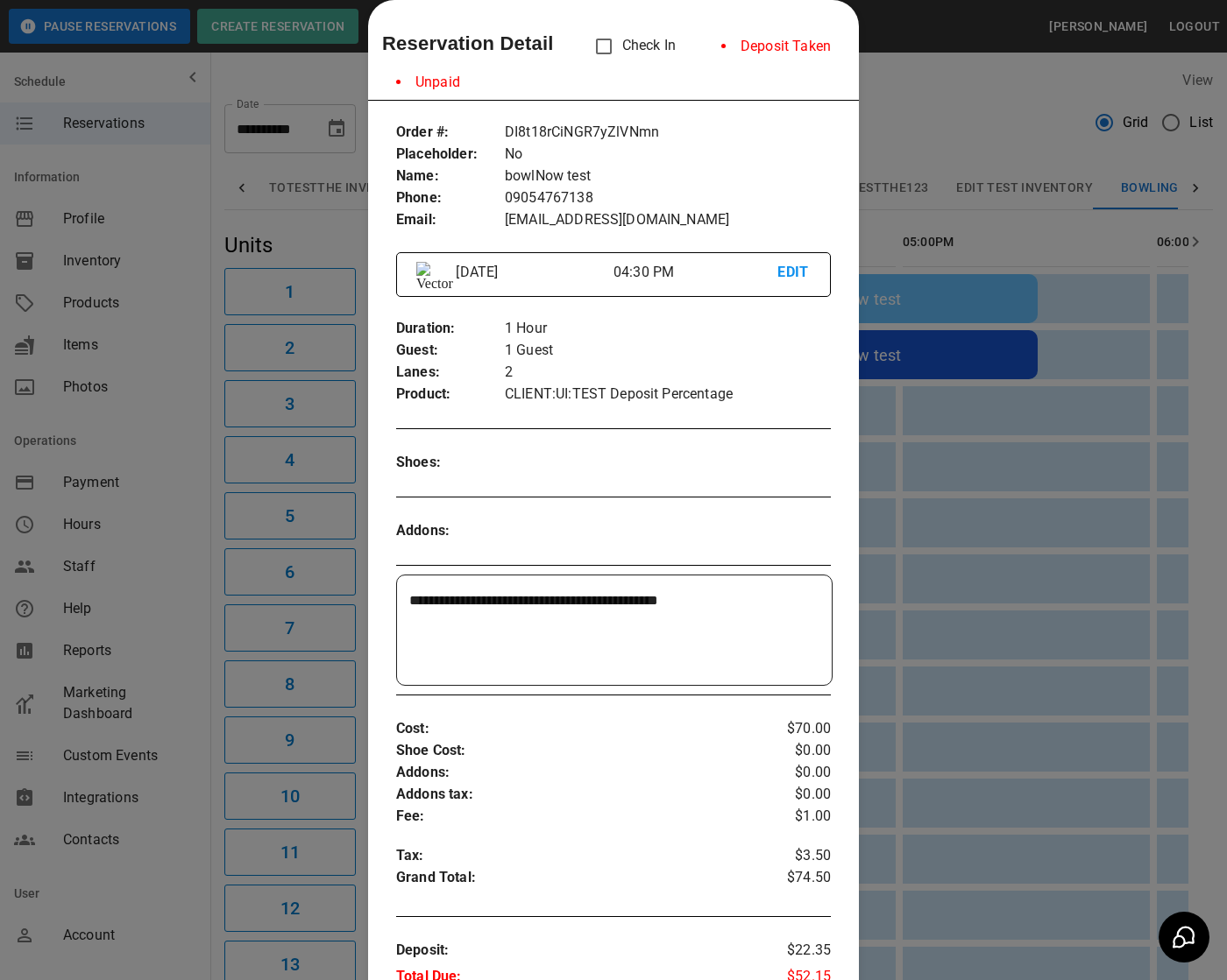
click at [969, 365] on div at bounding box center [614, 490] width 1227 height 980
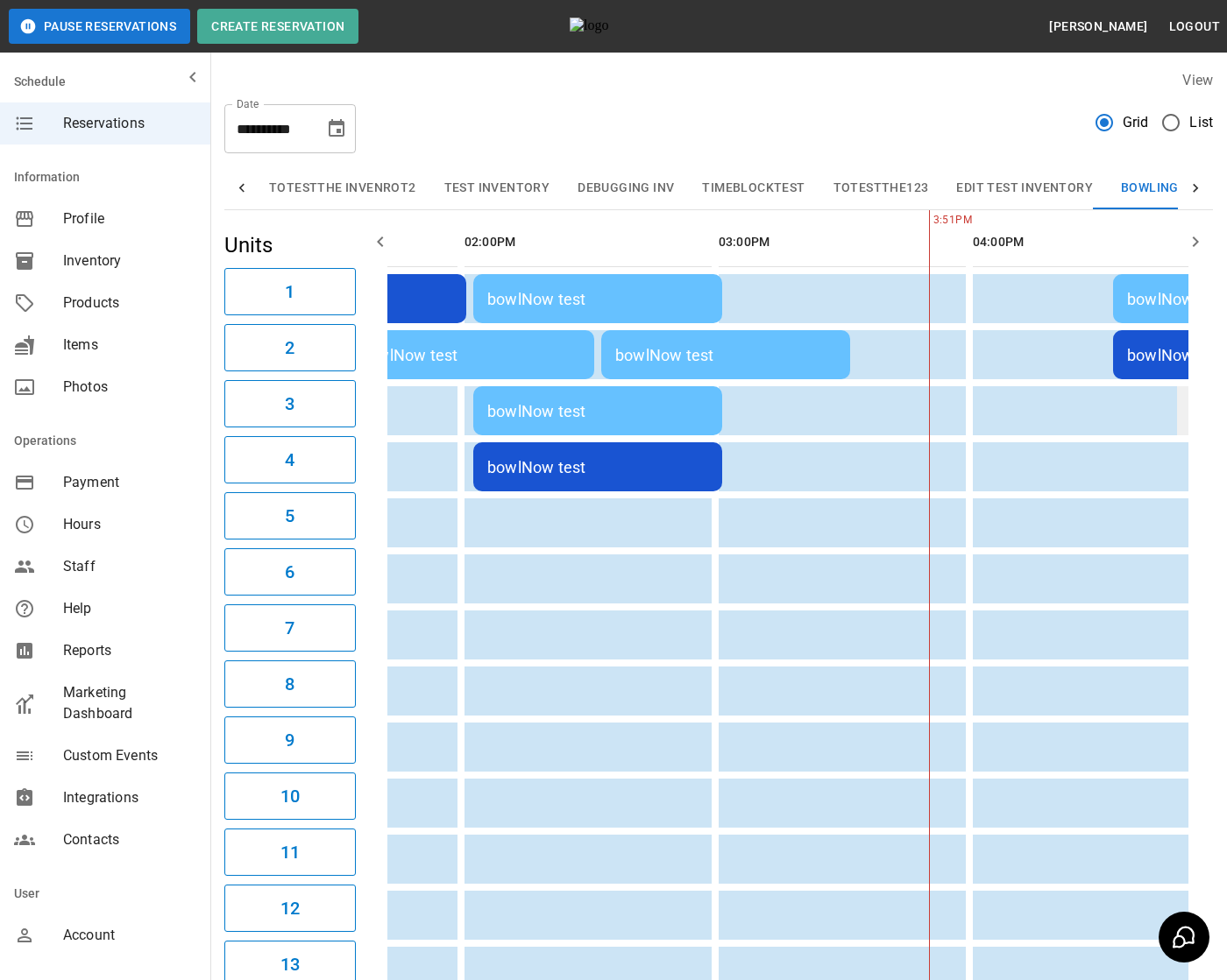
scroll to position [0, 1126]
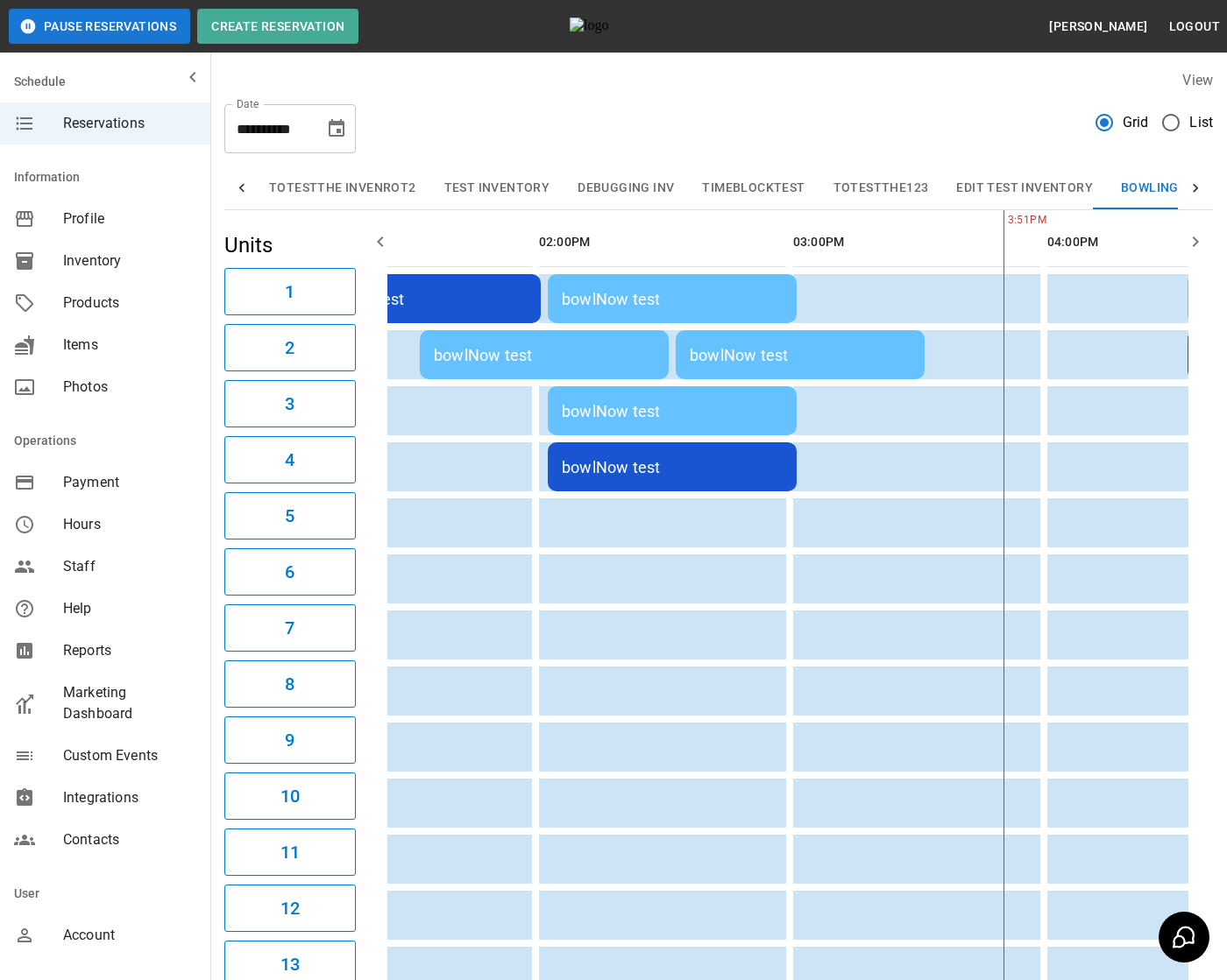
click at [757, 461] on div "bowlNow test" at bounding box center [671, 467] width 221 height 18
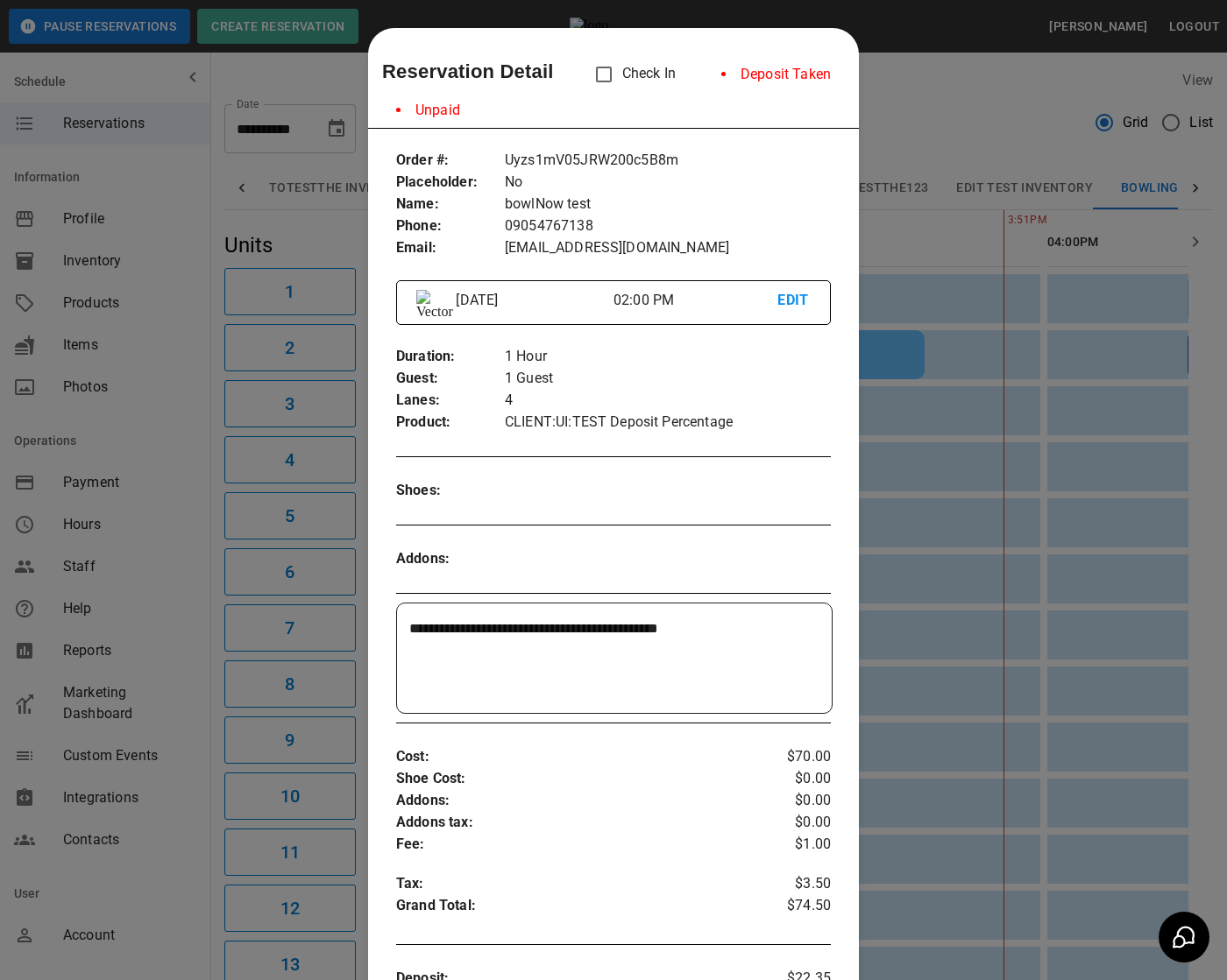
scroll to position [28, 0]
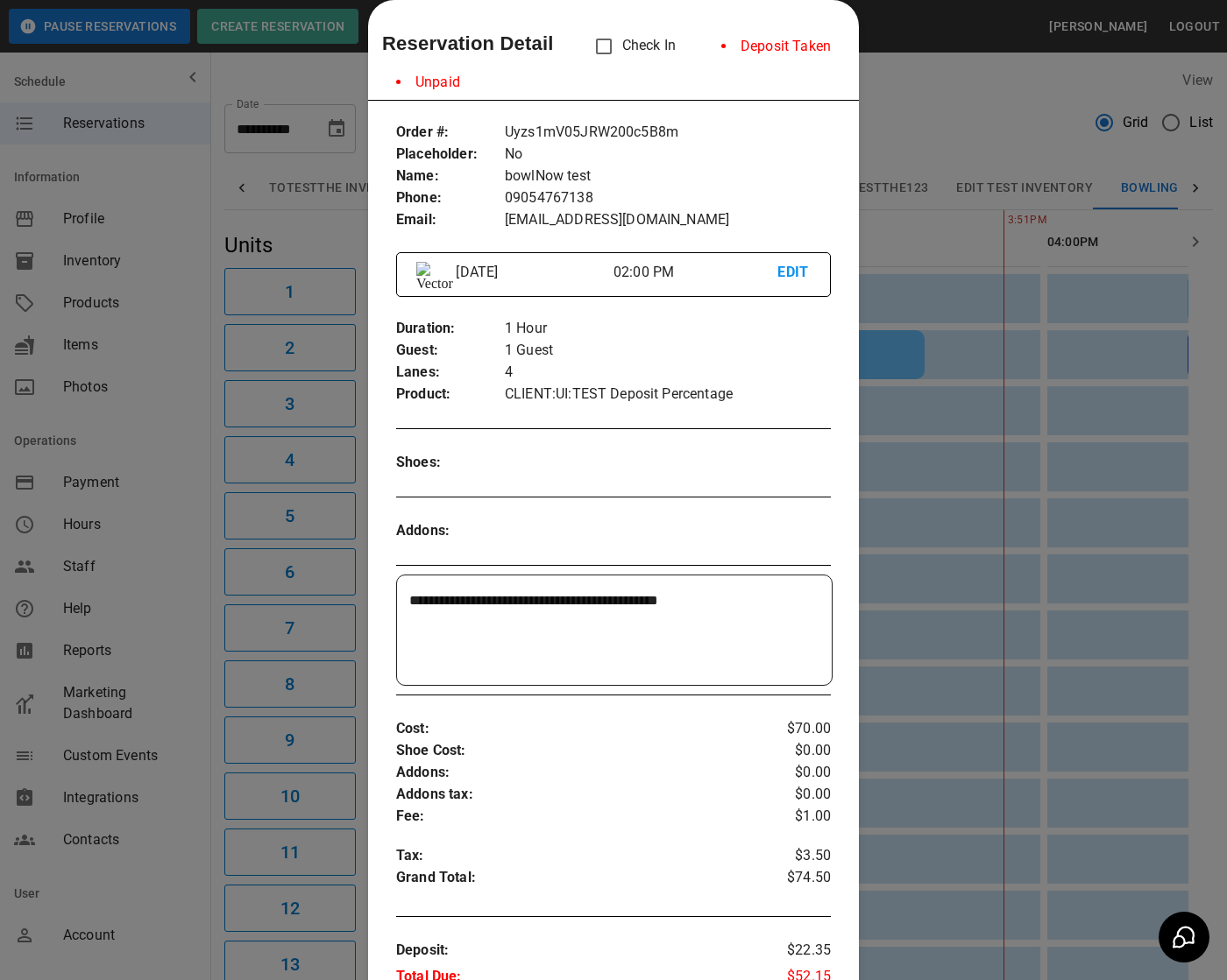
click at [946, 271] on div at bounding box center [614, 490] width 1227 height 980
